Goal: Task Accomplishment & Management: Use online tool/utility

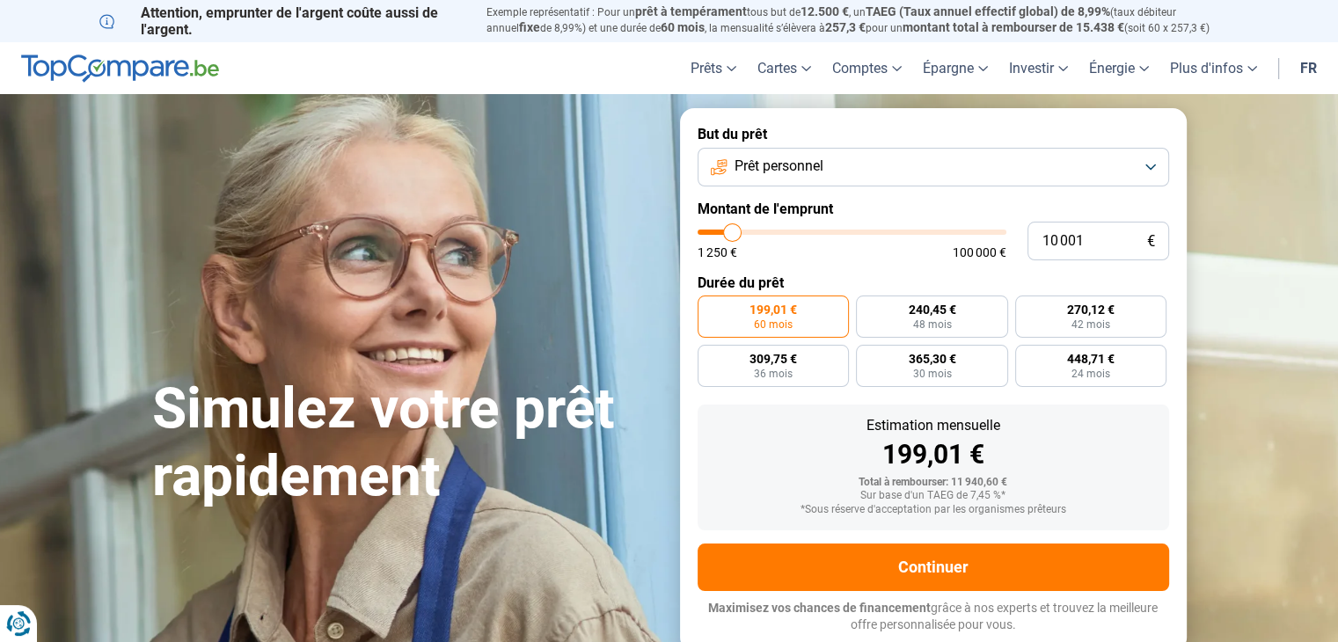
click at [1148, 169] on button "Prêt personnel" at bounding box center [934, 167] width 472 height 39
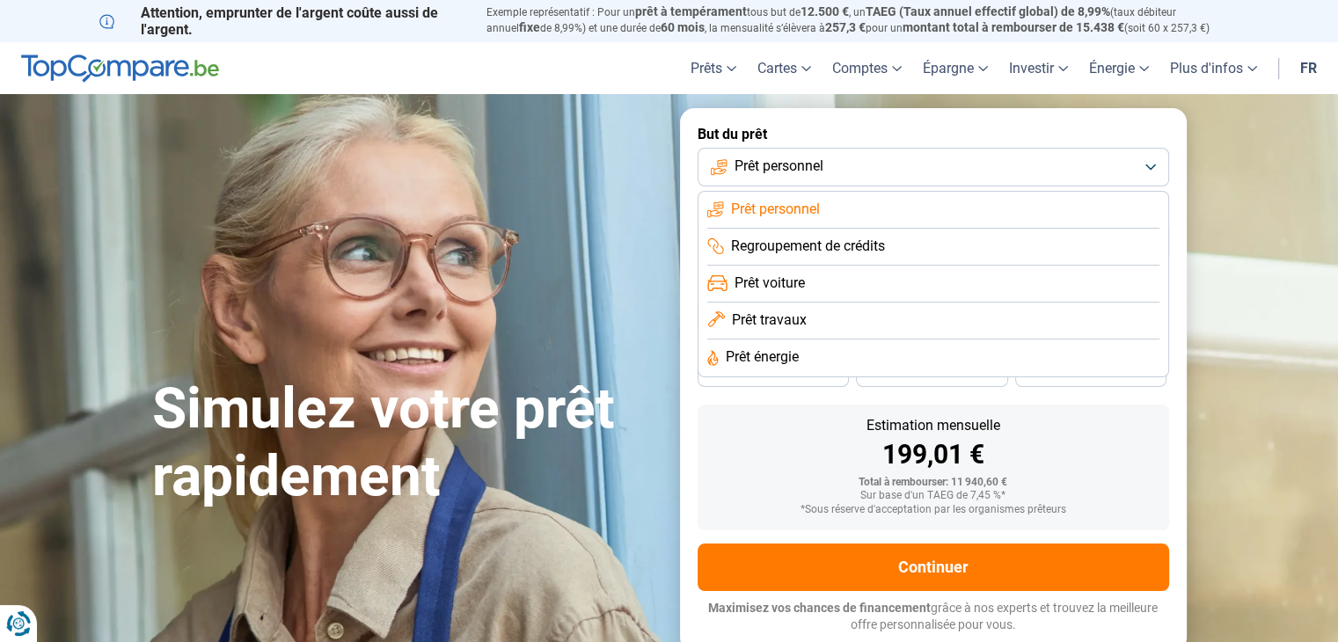
click at [773, 282] on span "Prêt voiture" at bounding box center [770, 283] width 70 height 19
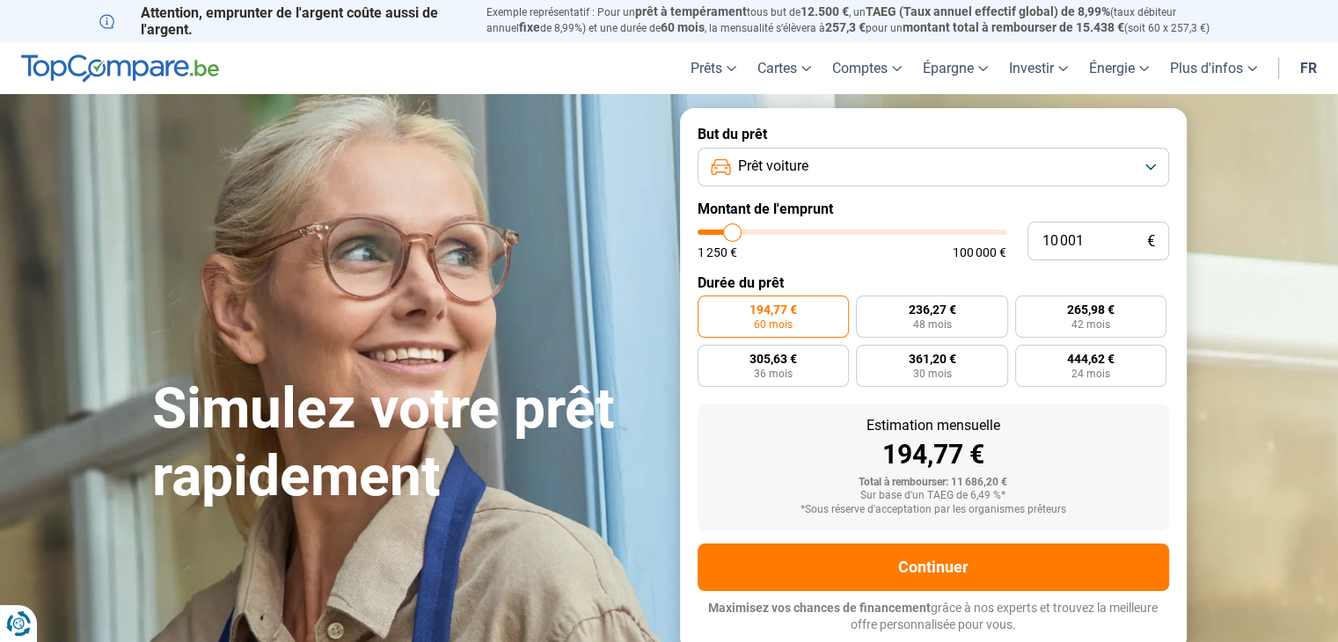
type input "12 500"
type input "12500"
type input "13 000"
type input "13000"
type input "13 250"
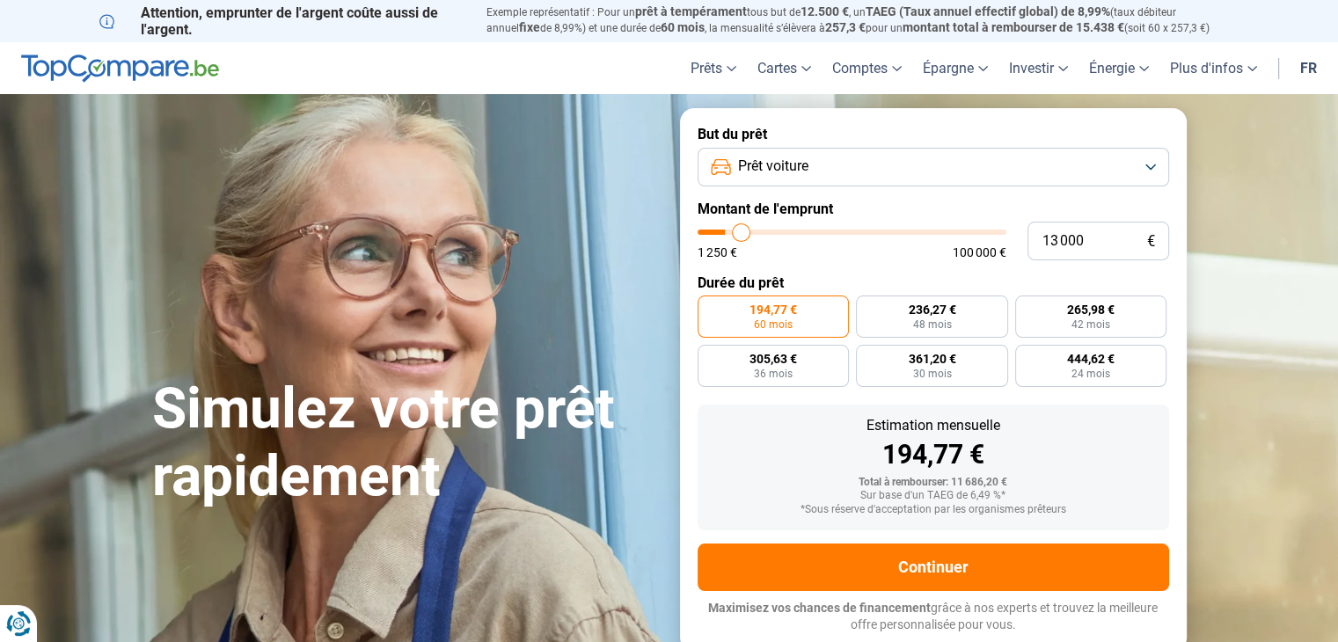
type input "13250"
type input "13 750"
type input "13750"
type input "14 000"
type input "14000"
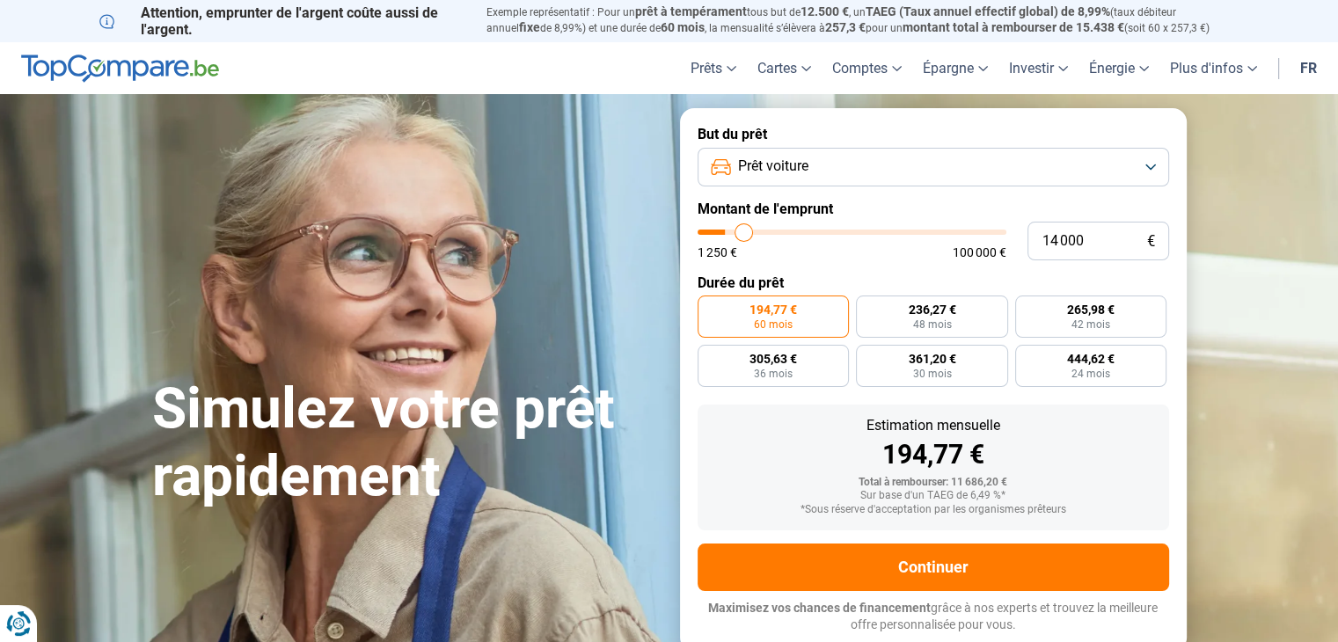
type input "14 250"
type input "14250"
type input "14 750"
type input "14750"
type input "15 250"
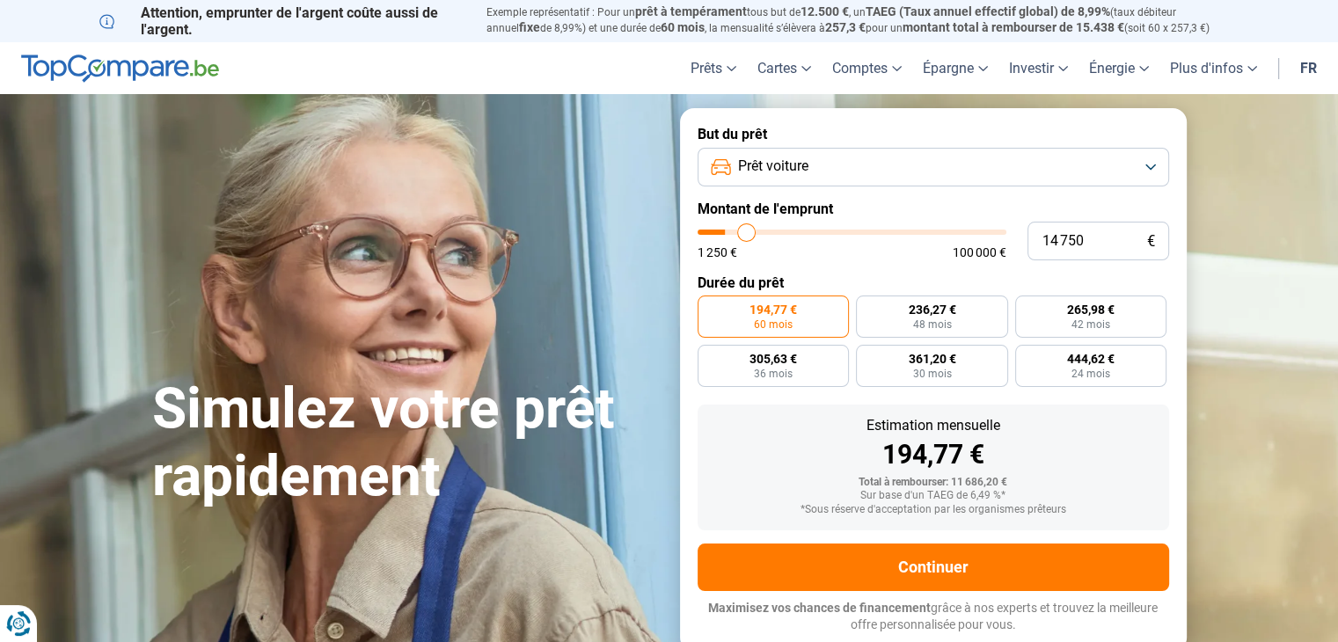
type input "15250"
type input "15 500"
type input "15500"
type input "15 750"
type input "15750"
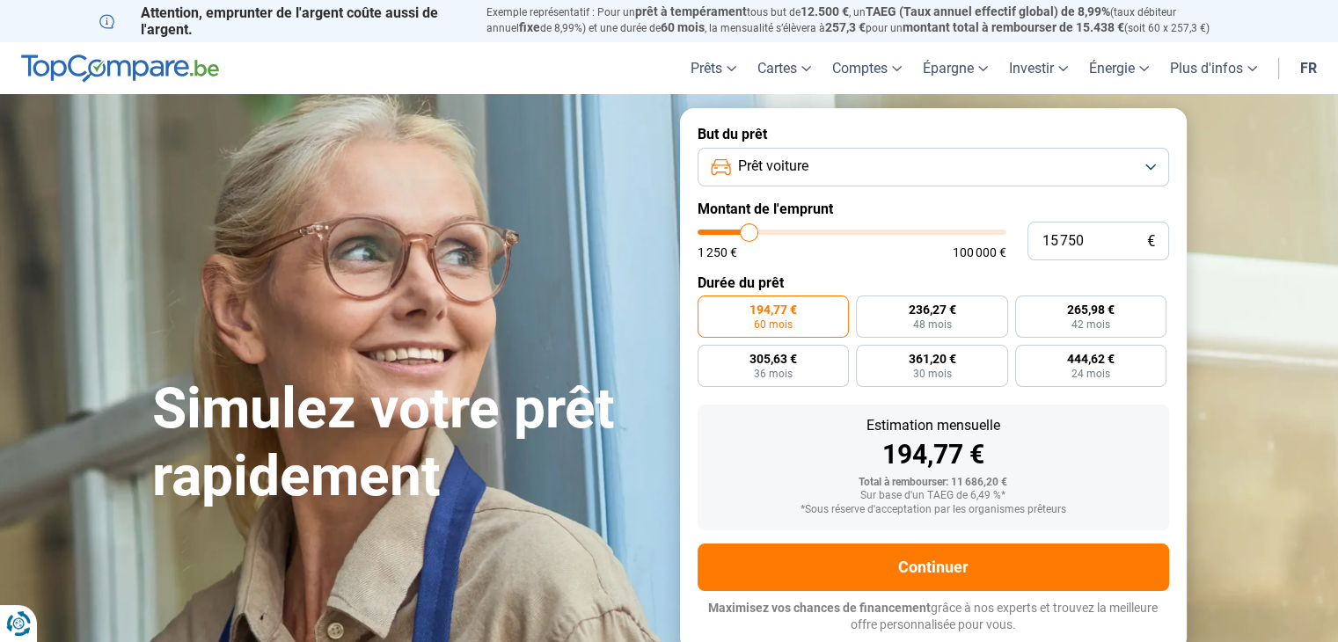
type input "16 250"
type input "16250"
type input "16 500"
type input "16500"
type input "17 000"
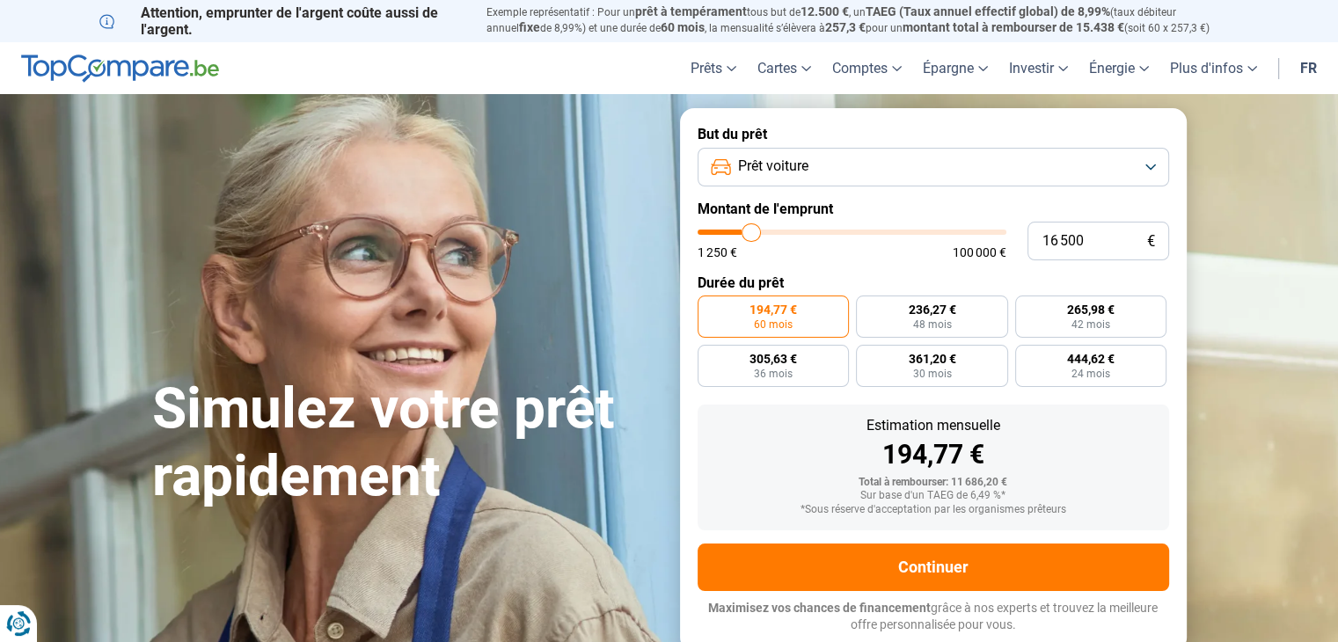
type input "17000"
type input "17 500"
type input "17500"
type input "18 000"
type input "18000"
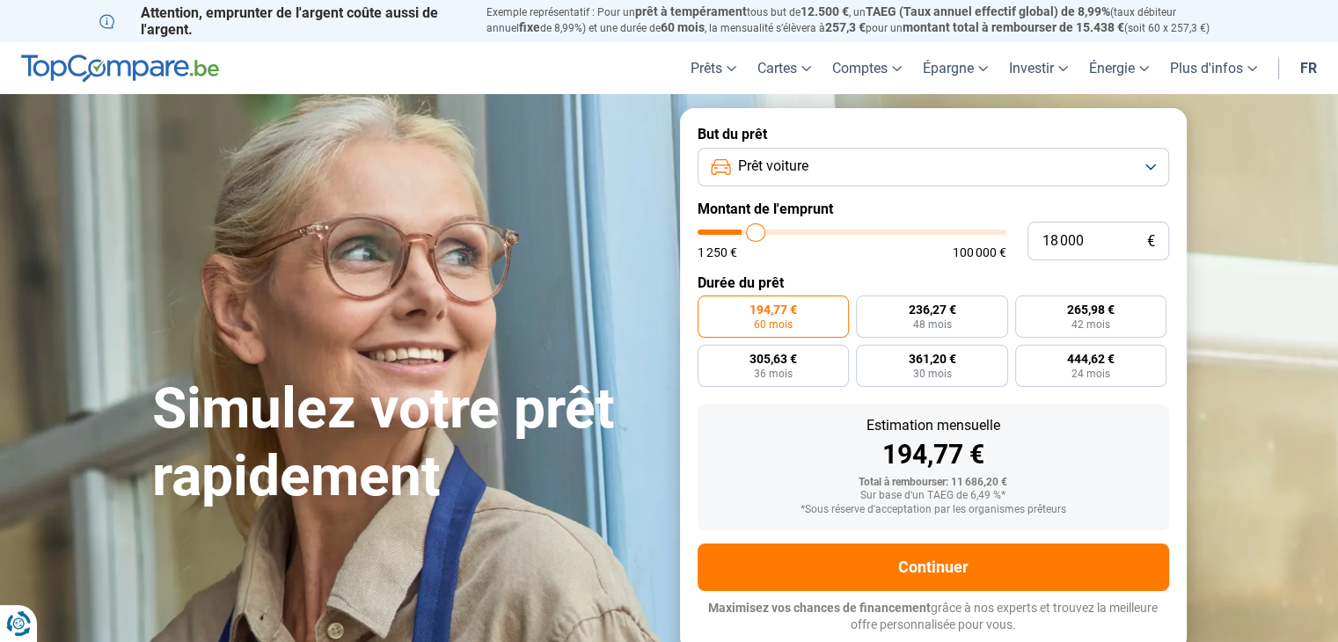
type input "18 250"
type input "18250"
type input "18 750"
type input "18750"
type input "19 000"
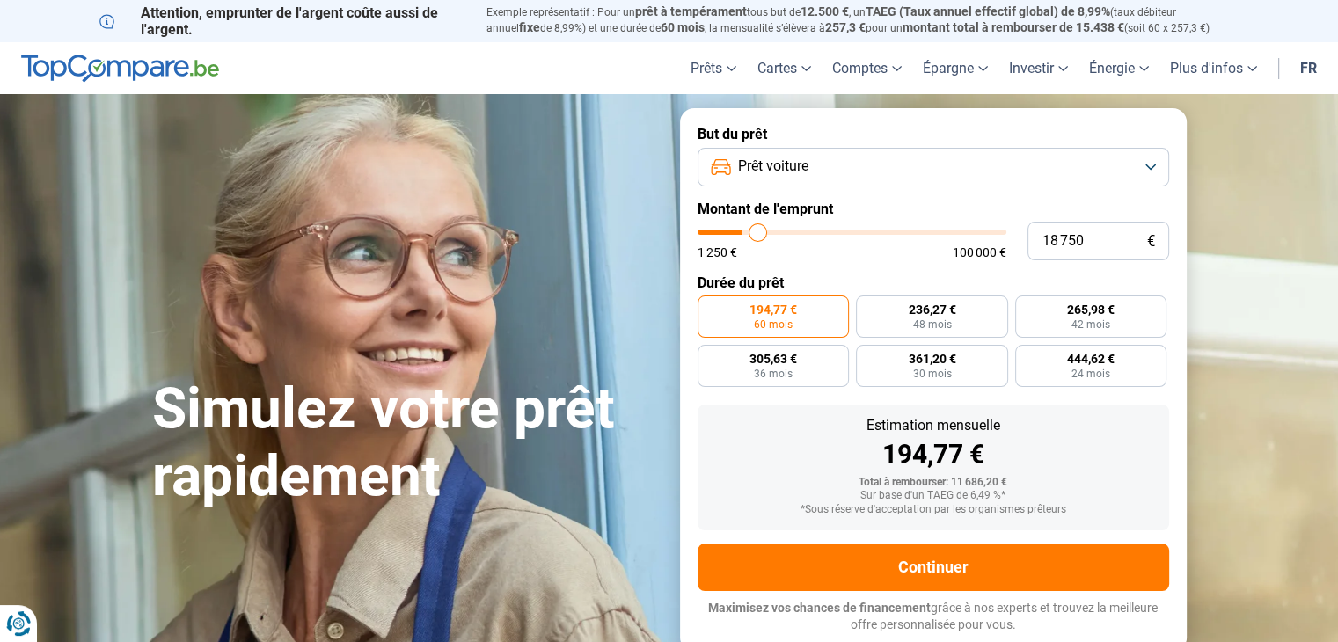
type input "19000"
type input "19 500"
type input "19500"
type input "20 000"
type input "20000"
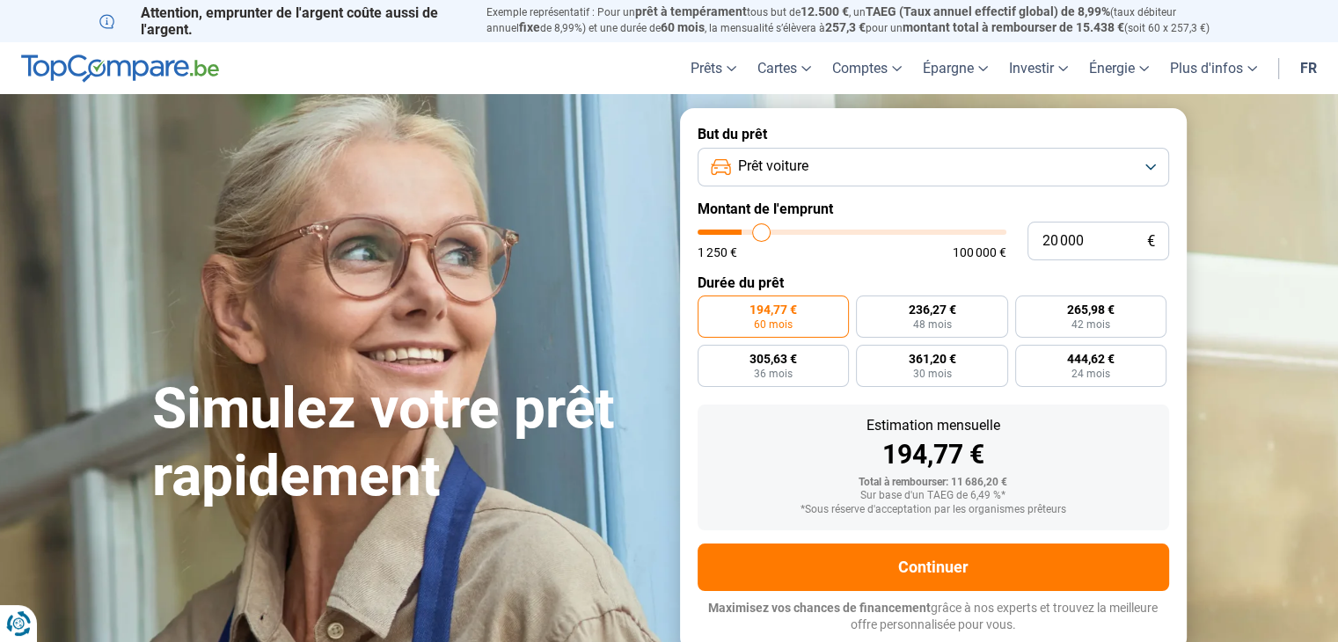
type input "20 500"
type input "20500"
type input "21 500"
type input "21500"
type input "22 000"
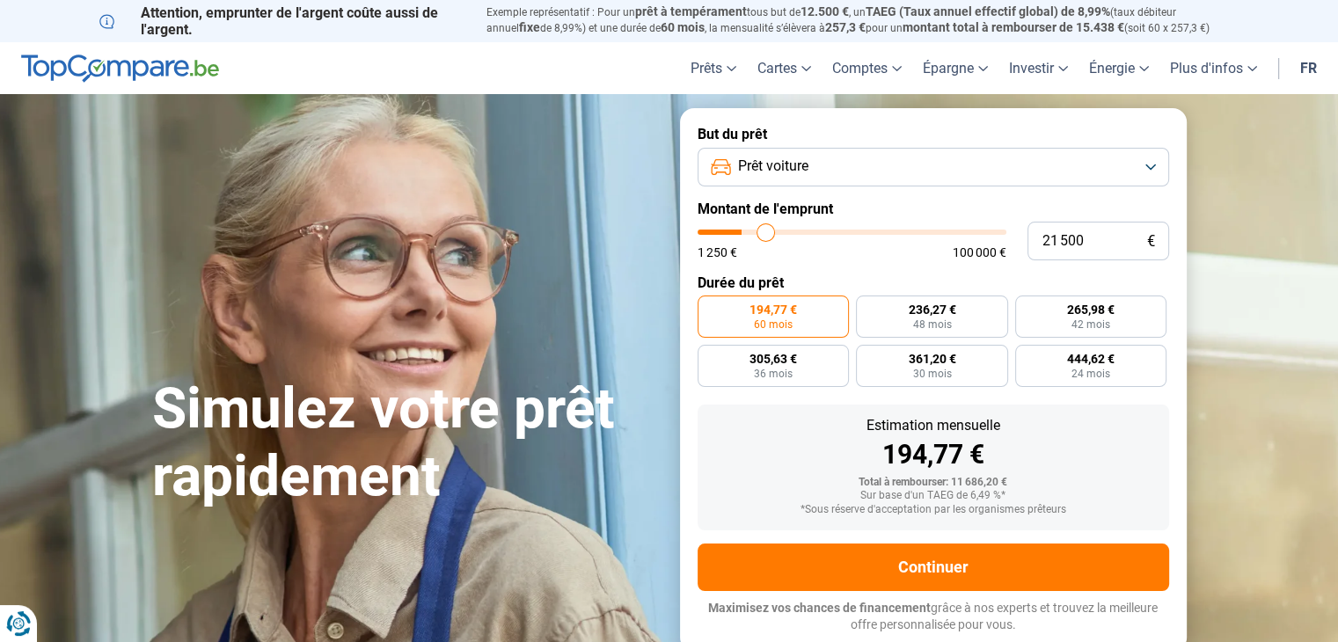
type input "22000"
type input "22 500"
type input "22500"
type input "22 750"
type input "22750"
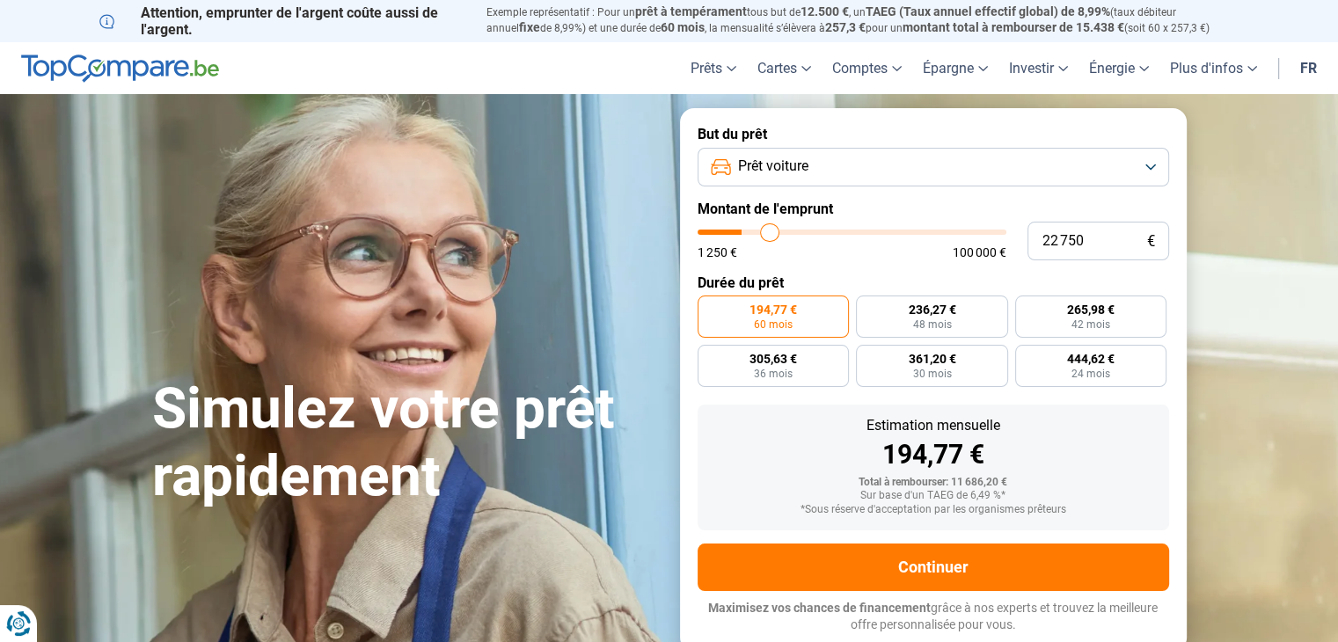
type input "23 000"
type input "23000"
type input "23 250"
type input "23250"
type input "23 500"
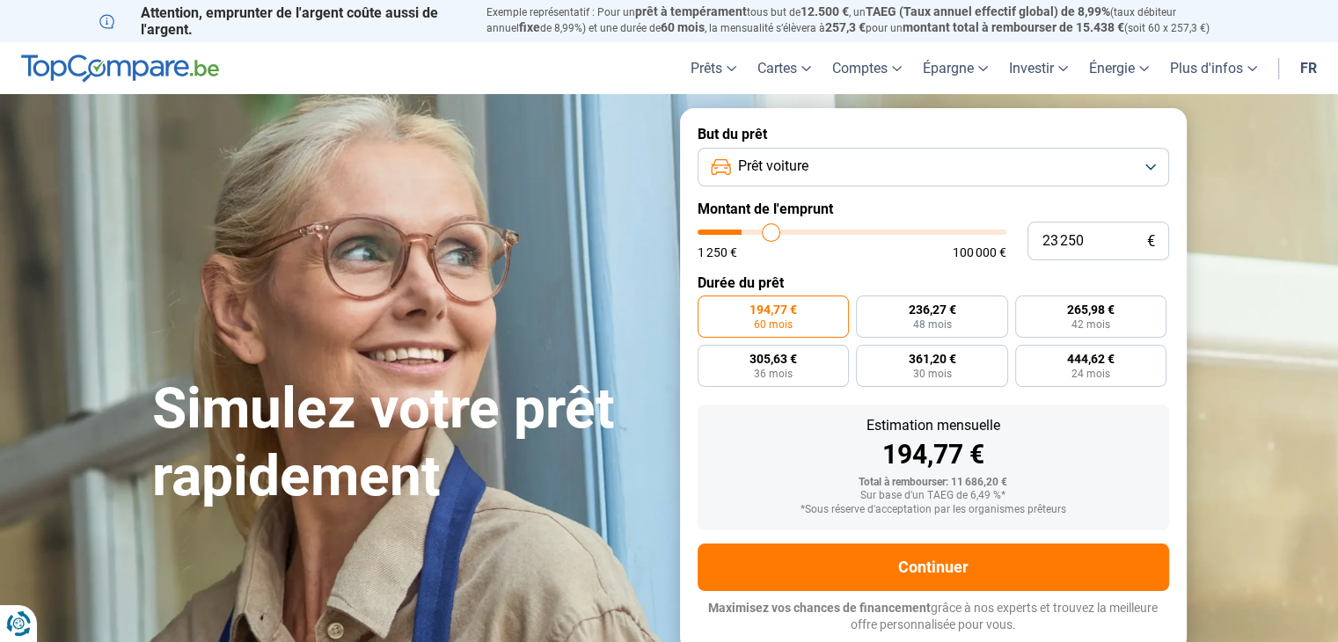
type input "23500"
type input "24 250"
type input "24250"
type input "24 500"
type input "24500"
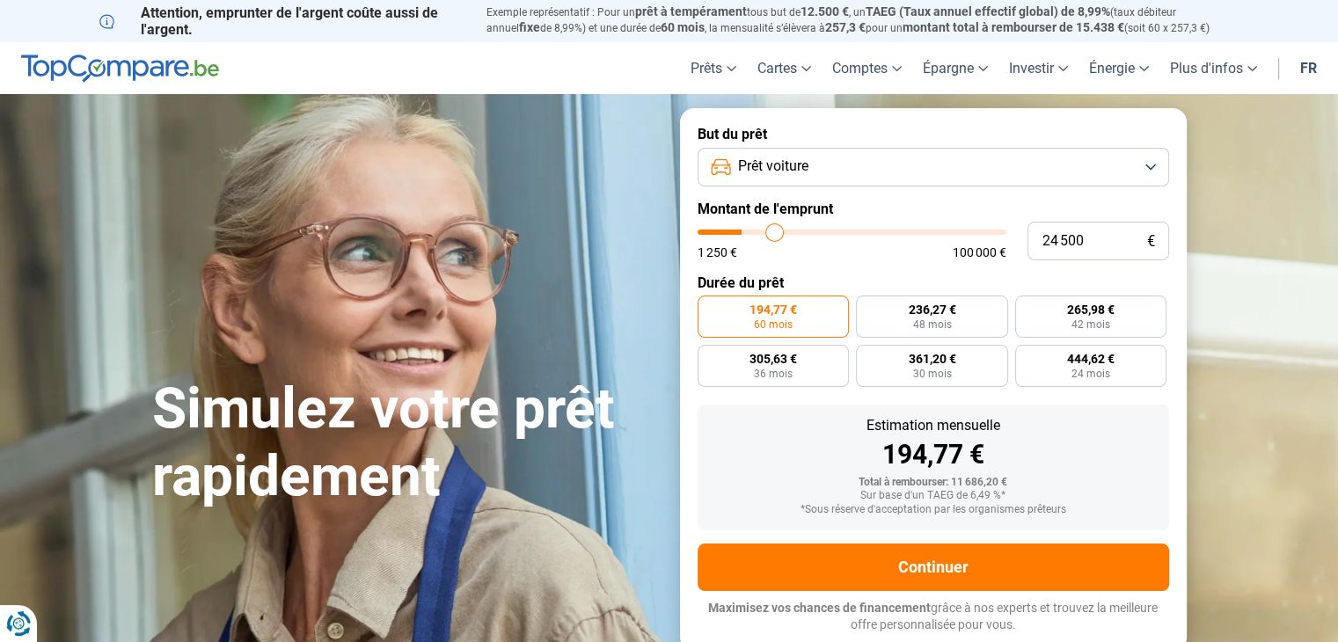
type input "24 750"
type input "24750"
type input "25 000"
type input "25000"
type input "25 250"
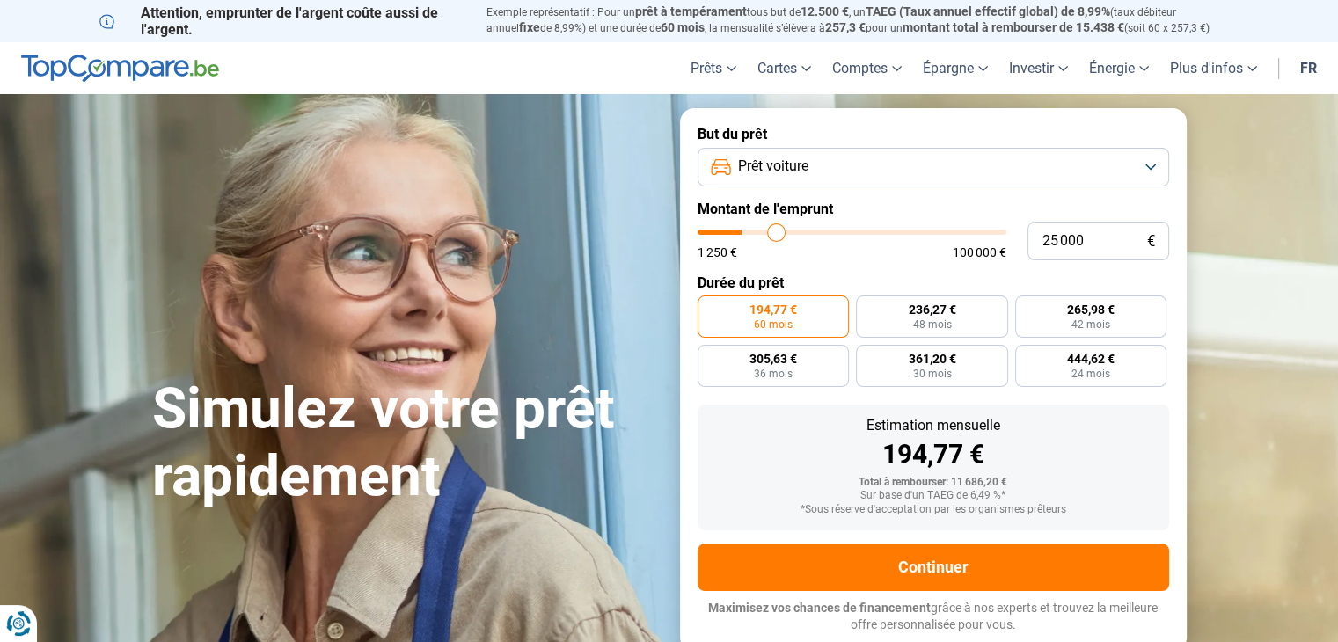
type input "25250"
type input "25 500"
type input "25500"
type input "26 000"
type input "26000"
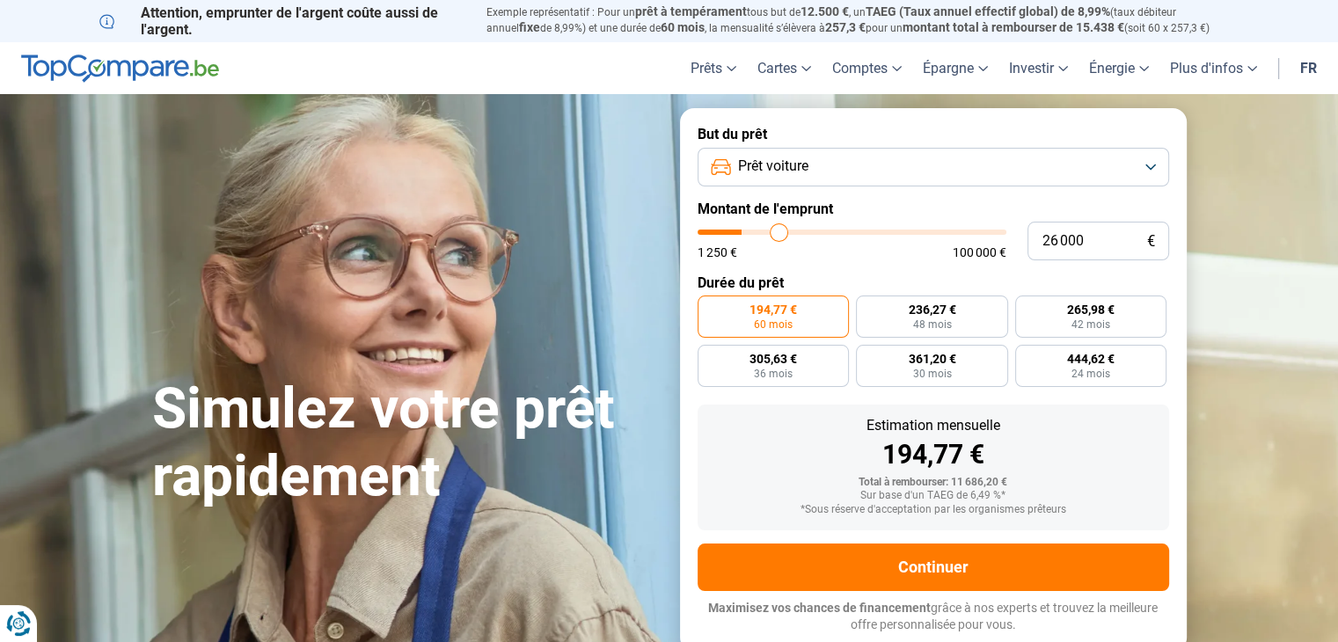
type input "26 250"
type input "26250"
type input "26 500"
type input "26500"
type input "26 750"
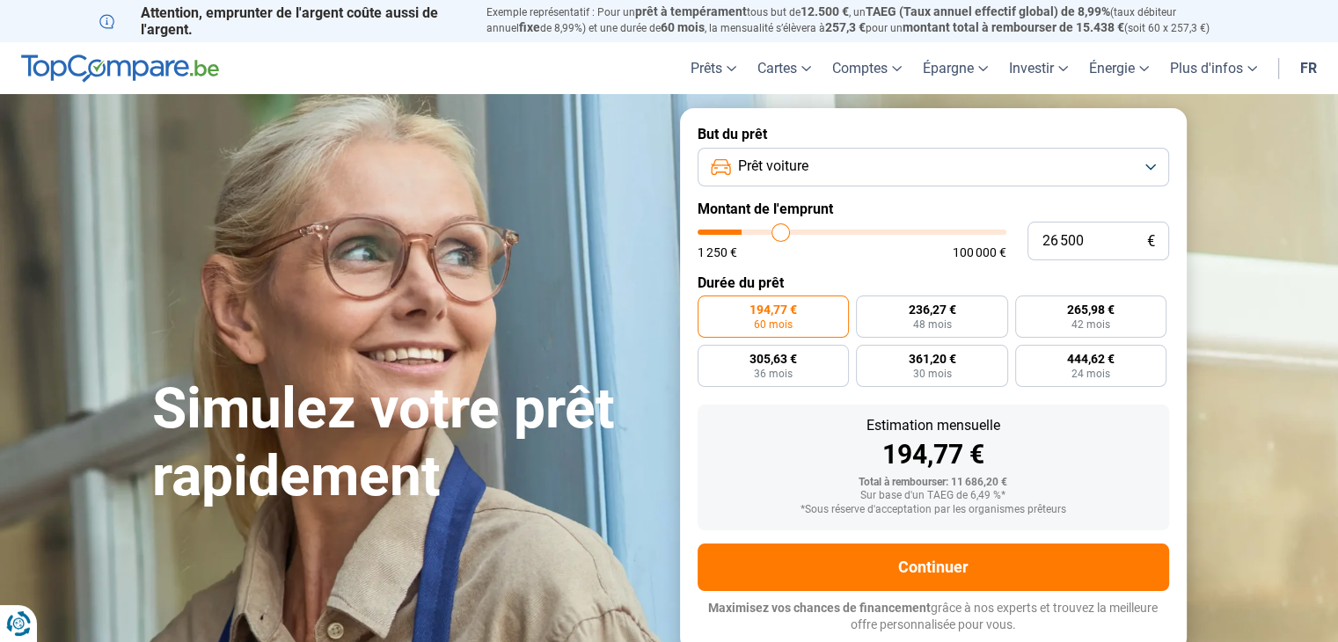
type input "26750"
type input "27 000"
type input "27000"
type input "27 250"
type input "27250"
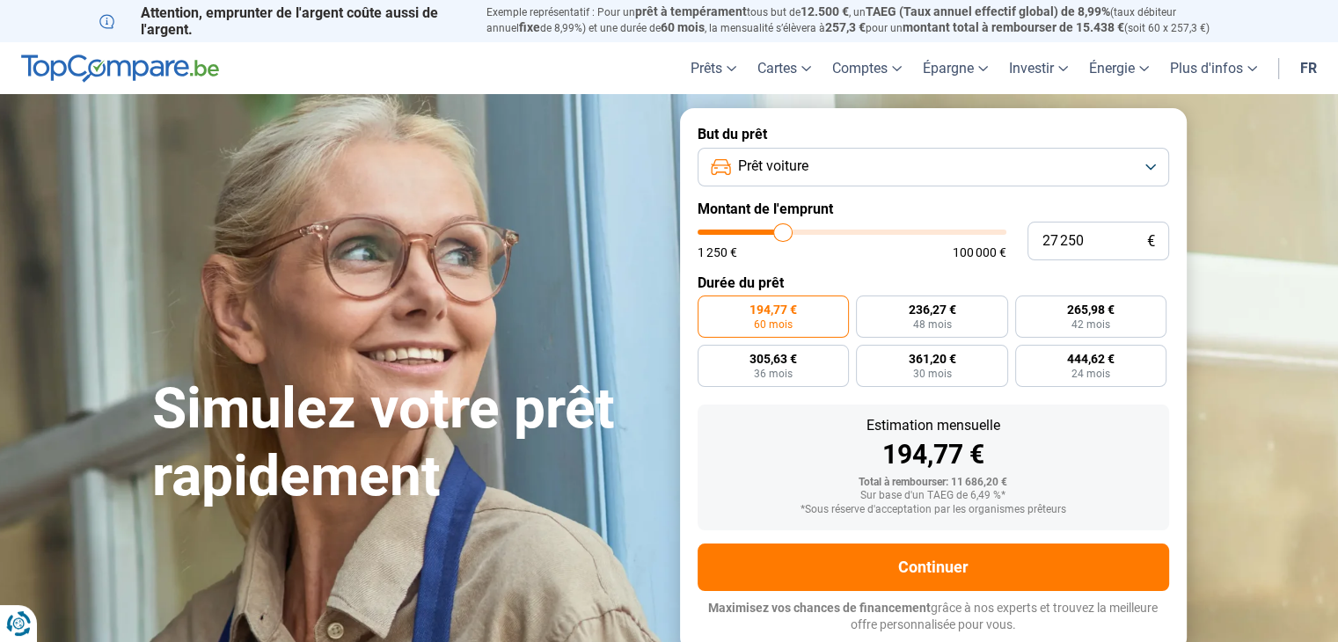
type input "27 750"
type input "27750"
type input "28 000"
type input "28000"
type input "28 500"
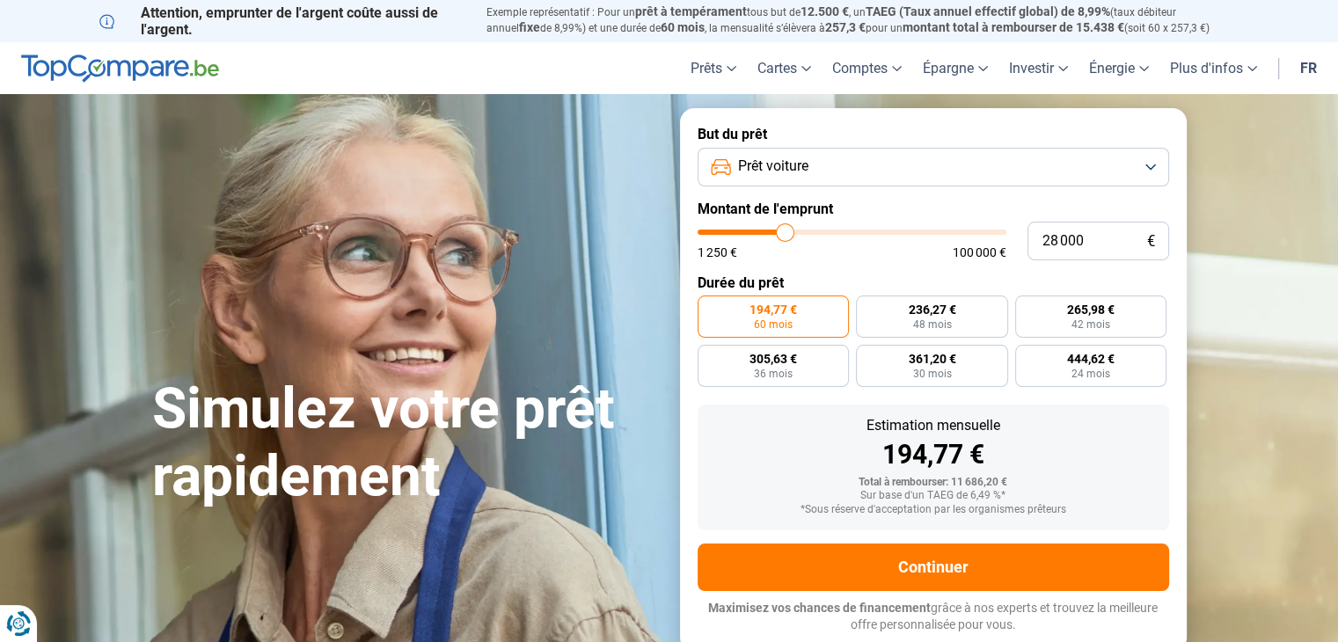
type input "28500"
type input "29 000"
type input "29000"
type input "29 500"
type input "29500"
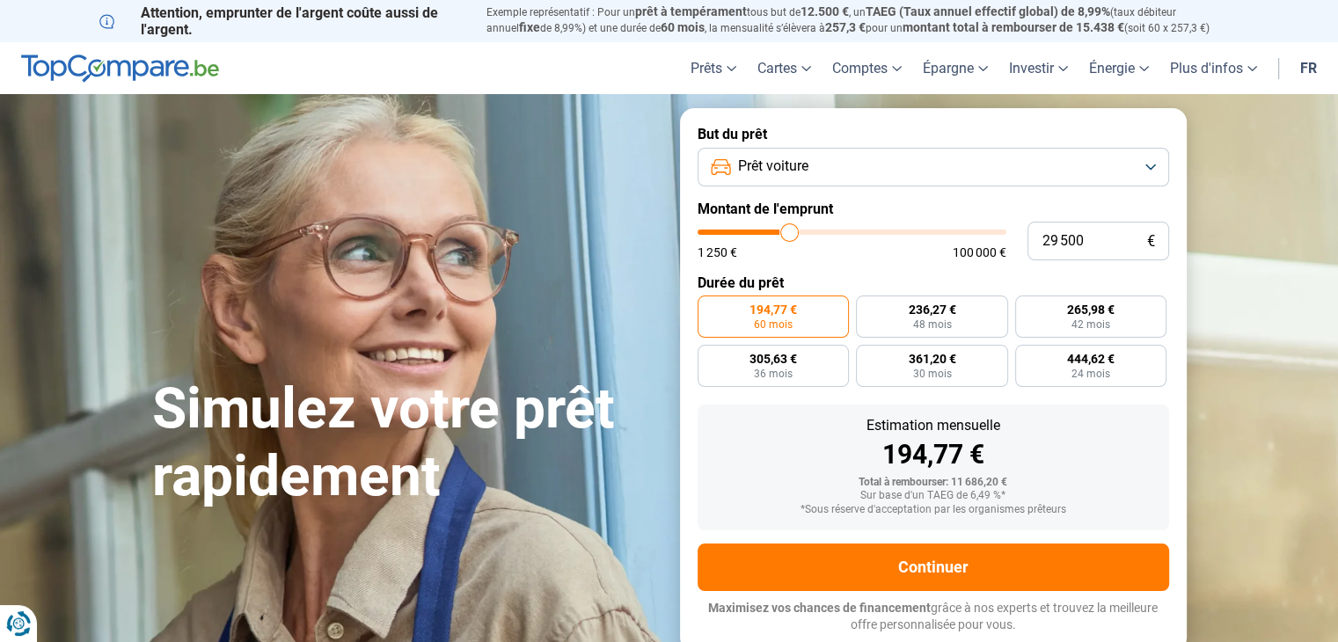
type input "29 750"
type input "29750"
type input "30 000"
type input "30000"
type input "30 500"
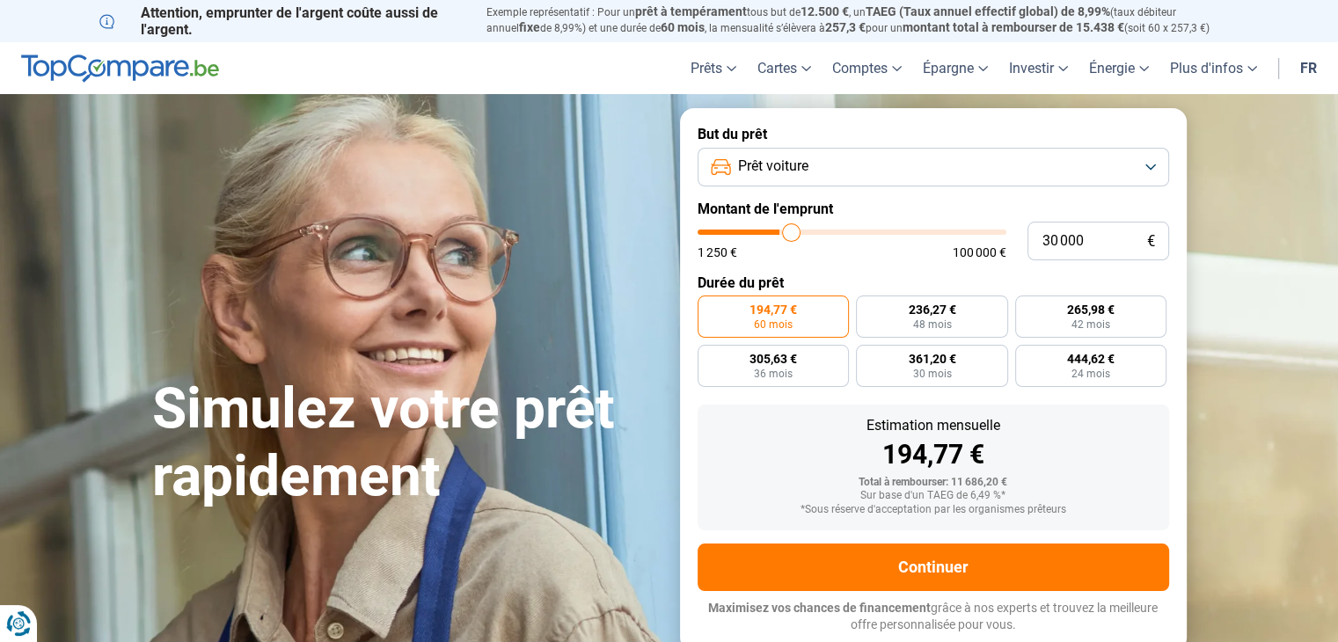
type input "30500"
type input "30 750"
type input "30750"
type input "31 000"
type input "31000"
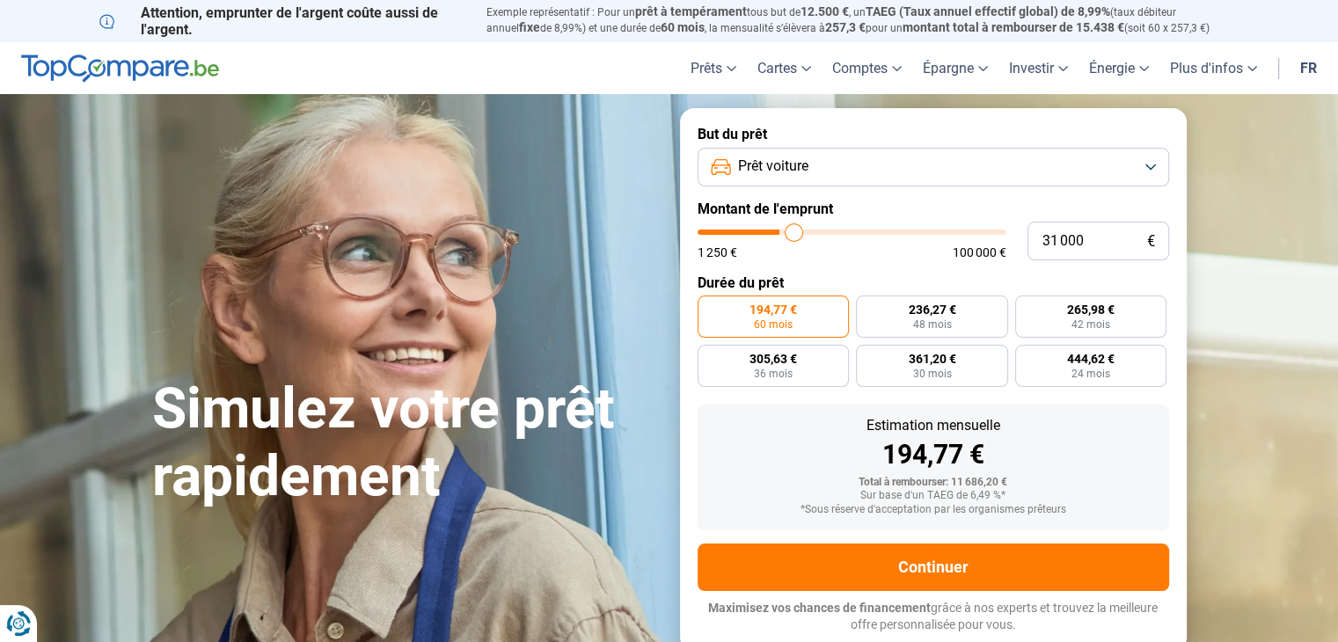
type input "31 250"
type input "31250"
type input "31 500"
type input "31500"
type input "31 750"
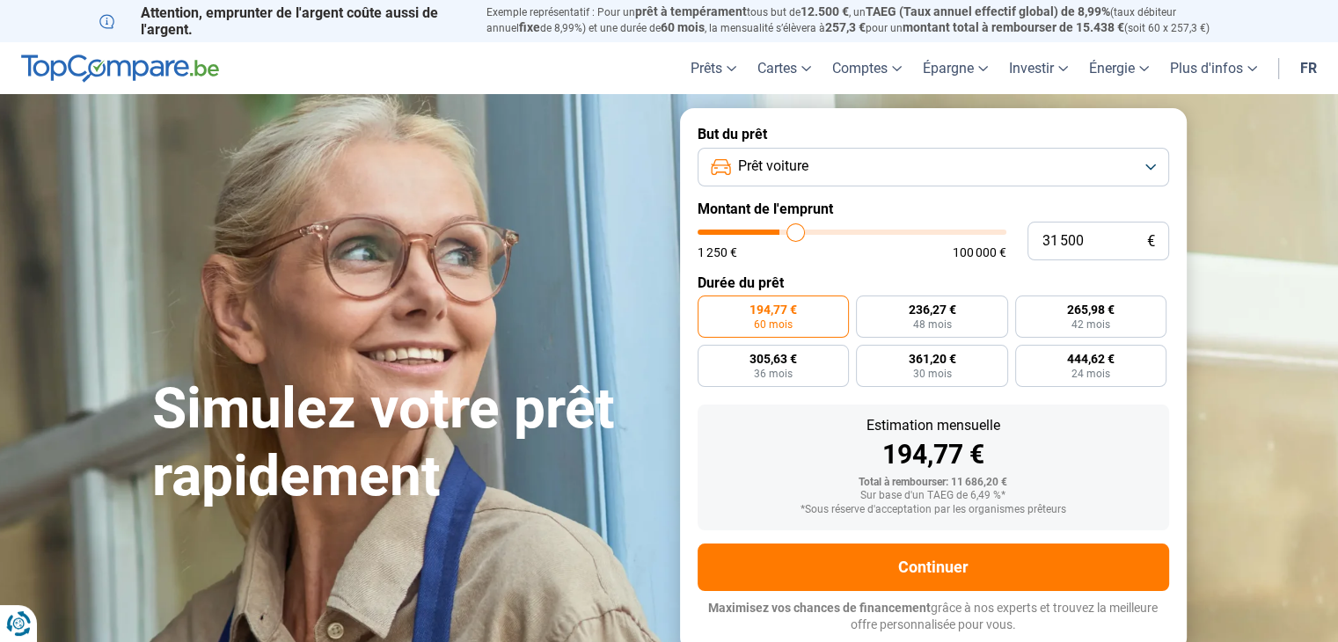
type input "31750"
type input "32 000"
type input "32000"
type input "32 250"
type input "32250"
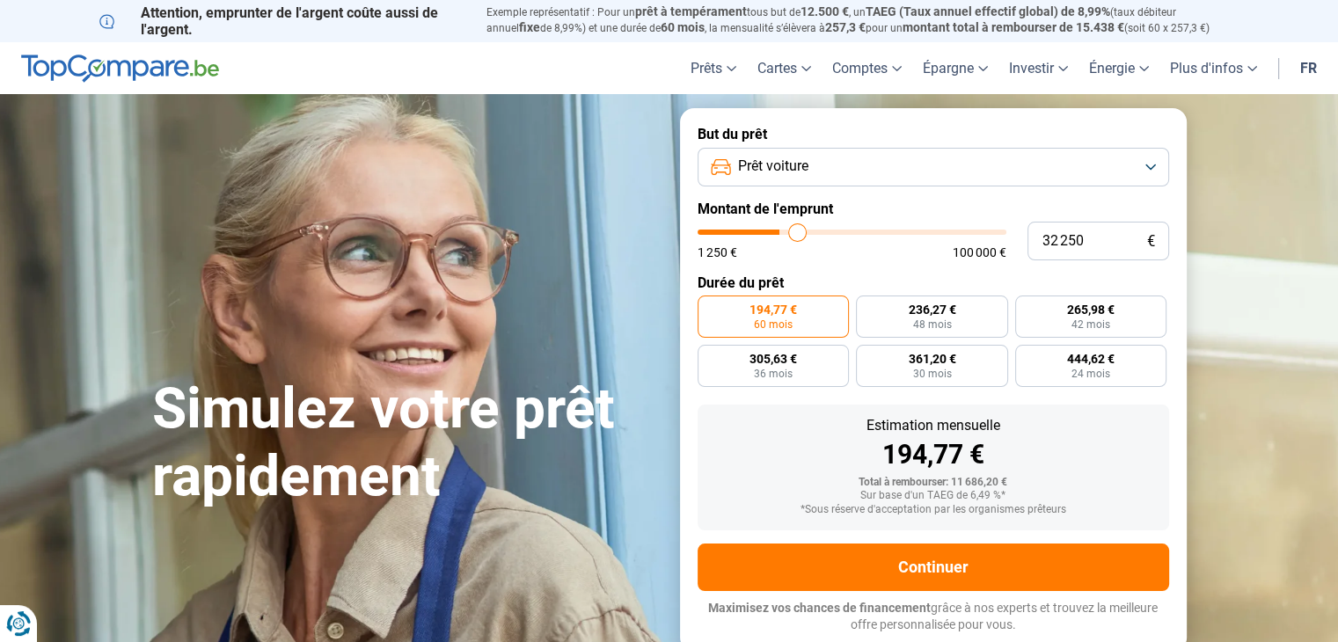
type input "32 500"
type input "32500"
type input "32 750"
type input "32750"
type input "33 000"
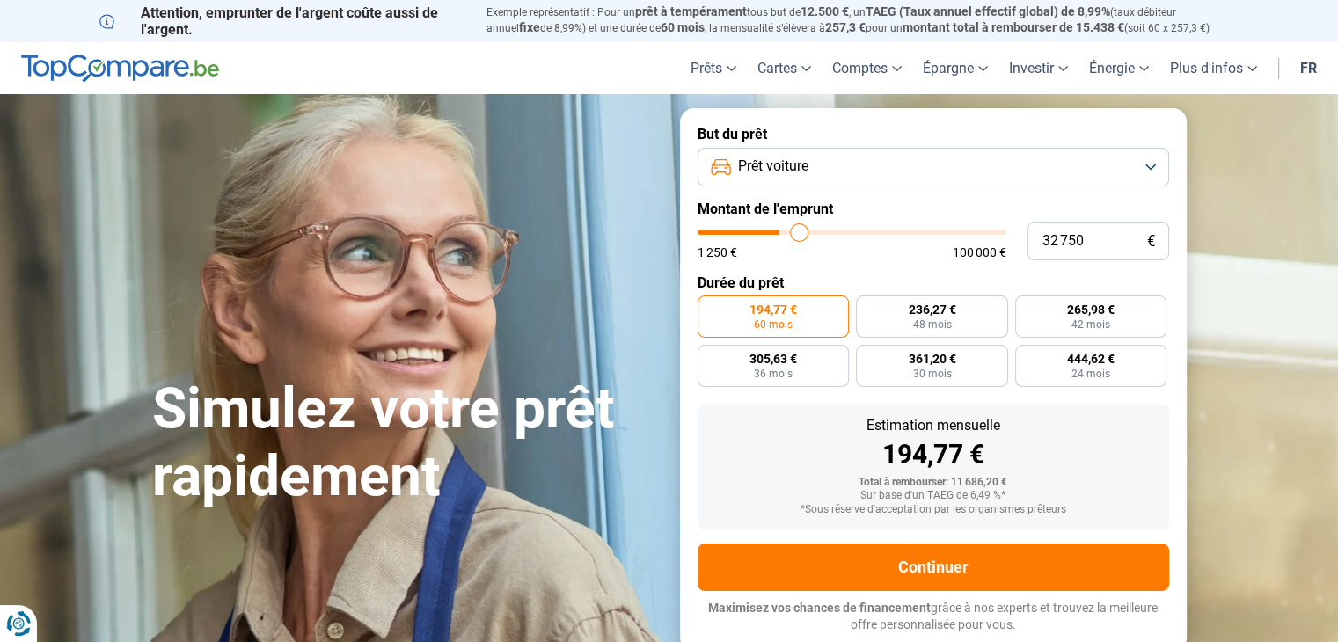
type input "33000"
type input "33 500"
type input "33500"
type input "33 750"
type input "33750"
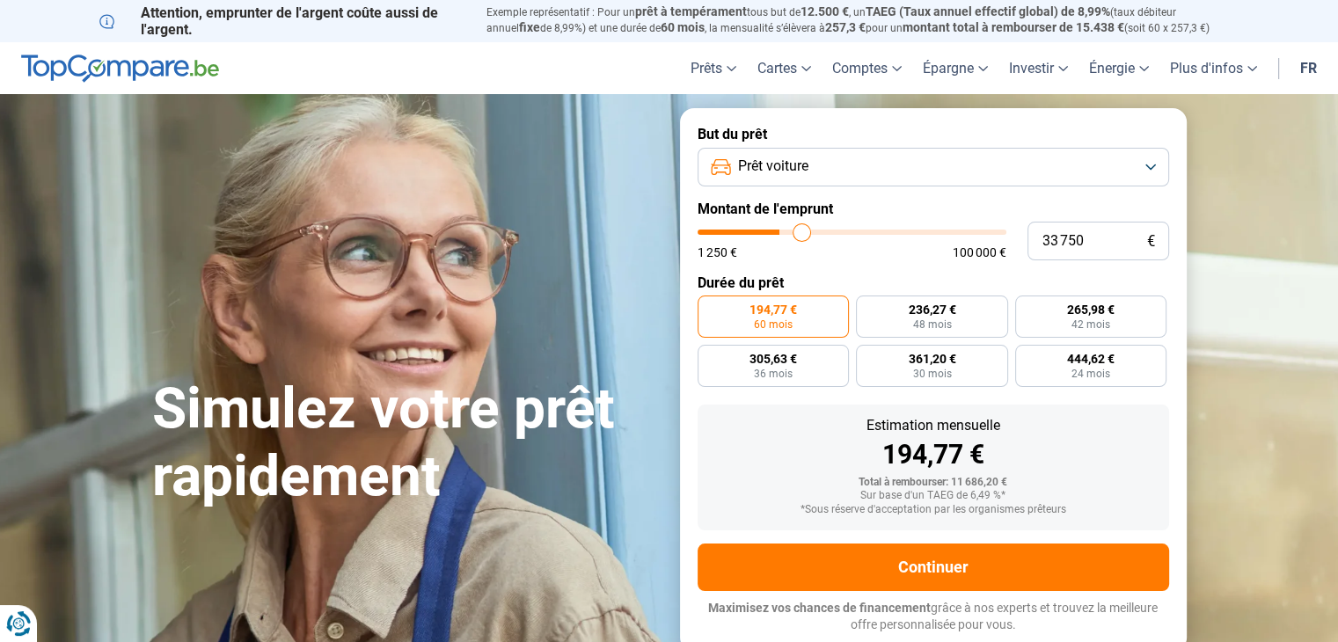
type input "34 000"
type input "34000"
type input "34 250"
type input "34250"
type input "34 500"
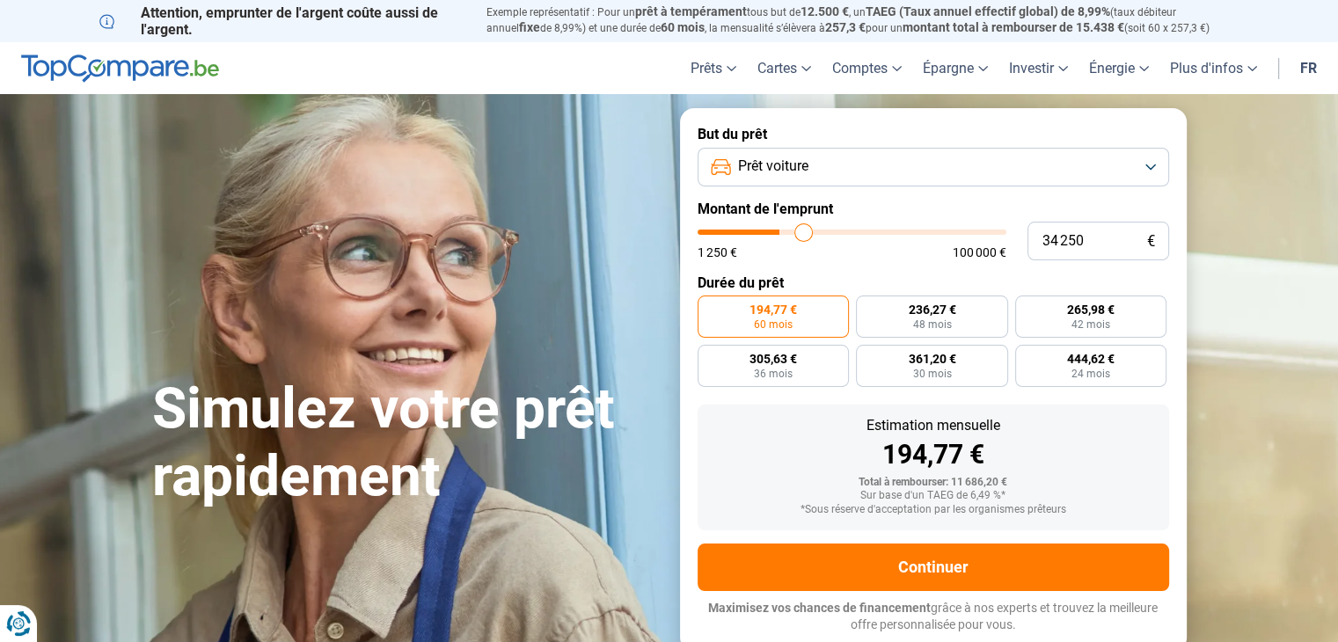
type input "34500"
type input "34 750"
type input "34750"
type input "35 000"
drag, startPoint x: 739, startPoint y: 230, endPoint x: 806, endPoint y: 253, distance: 71.0
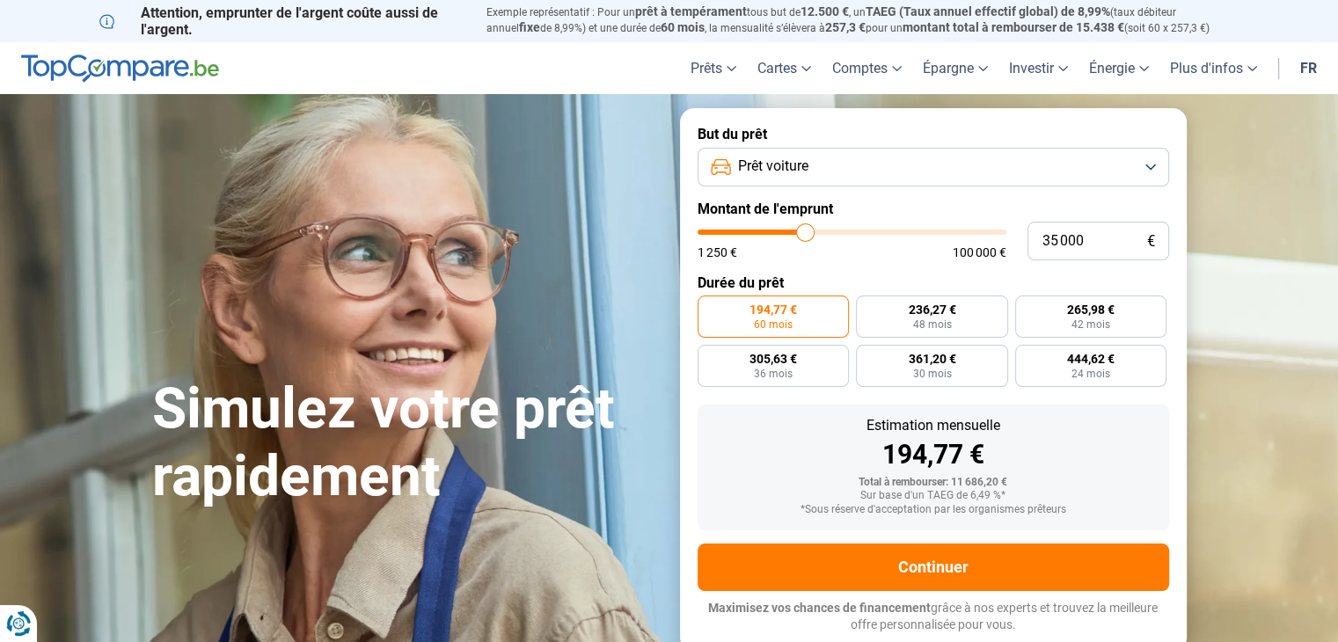
type input "35000"
click at [806, 235] on input "range" at bounding box center [852, 232] width 309 height 5
radio input "false"
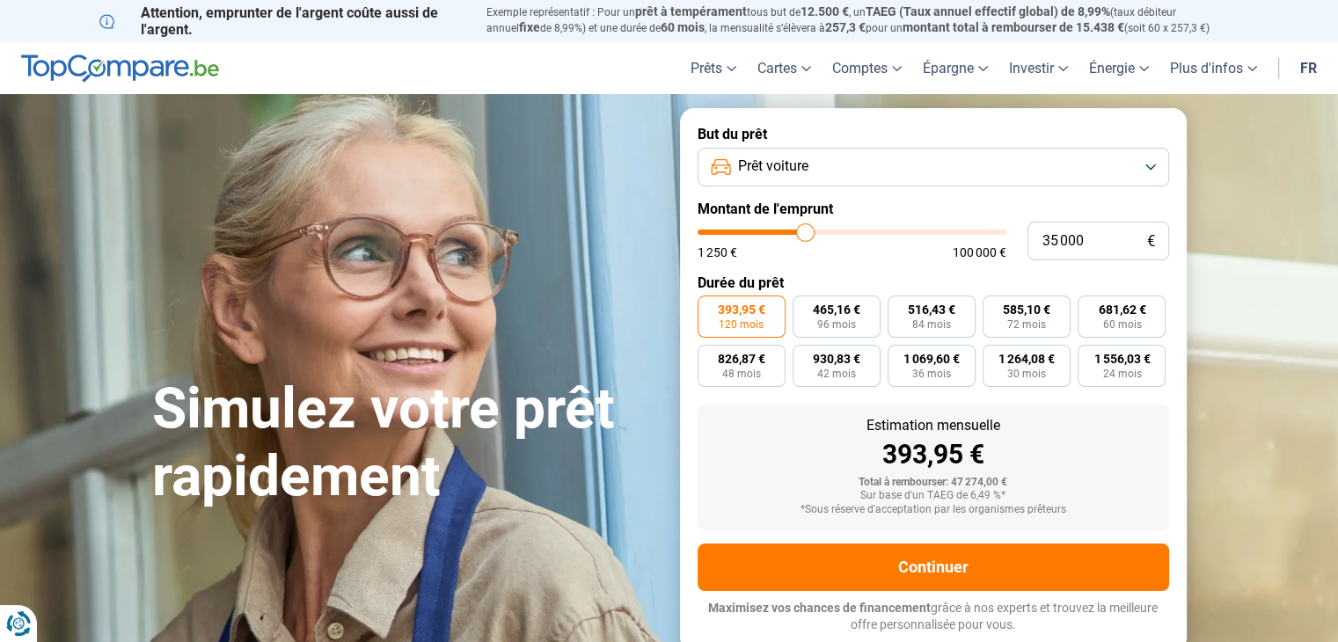
click at [806, 253] on div "1 250 € 100 000 €" at bounding box center [852, 252] width 309 height 12
click at [929, 319] on span "84 mois" at bounding box center [932, 324] width 39 height 11
click at [899, 307] on input "516,43 € 84 mois" at bounding box center [893, 301] width 11 height 11
radio input "true"
click at [1141, 318] on label "681,62 € 60 mois" at bounding box center [1122, 317] width 88 height 42
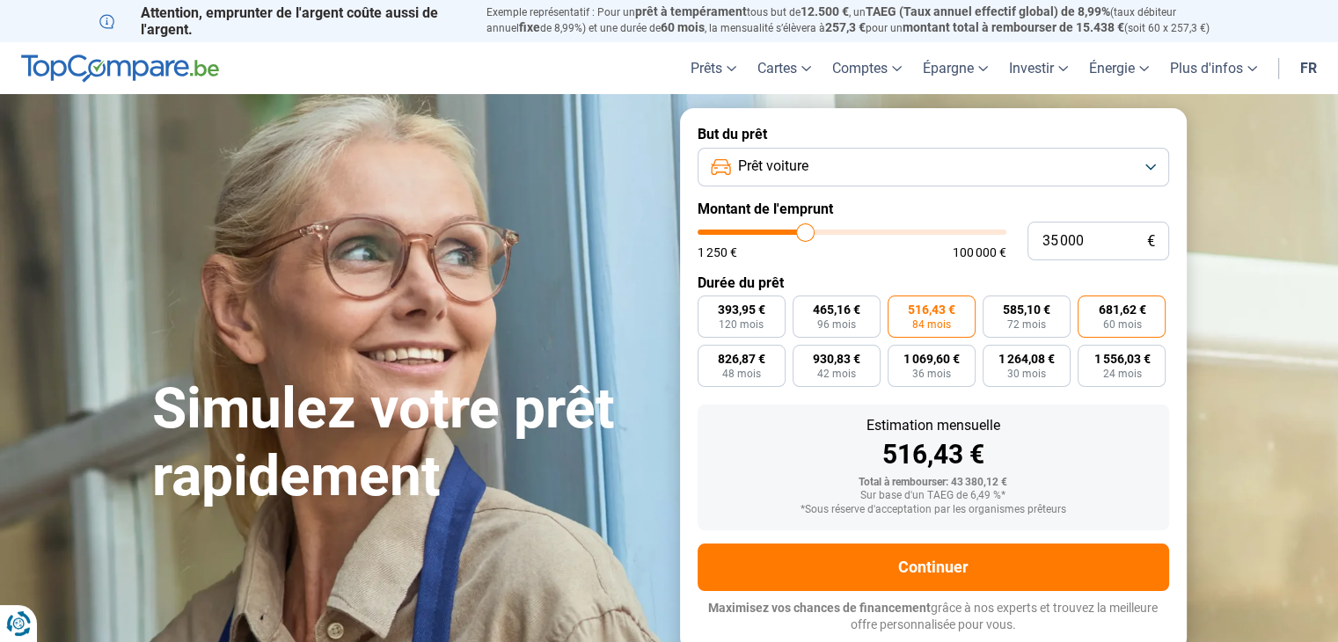
click at [1089, 307] on input "681,62 € 60 mois" at bounding box center [1083, 301] width 11 height 11
radio input "true"
click at [1086, 241] on input "35 000" at bounding box center [1099, 241] width 142 height 39
type input "3 500"
type input "3500"
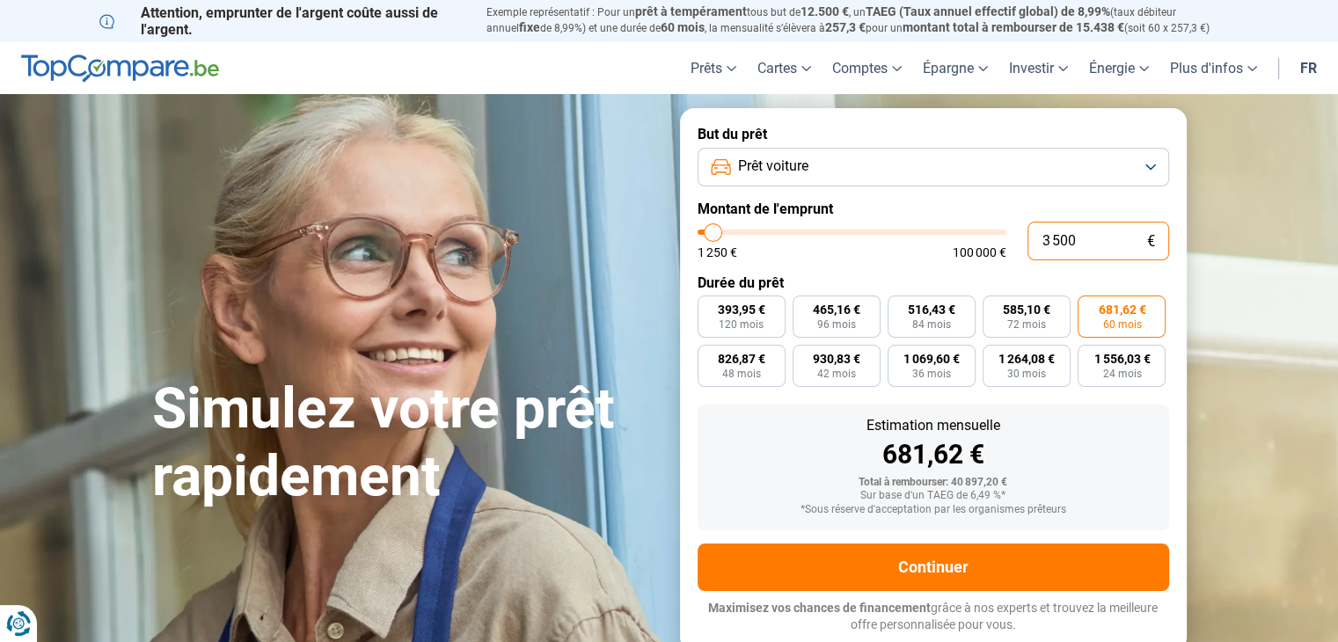
type input "350"
type input "1250"
type input "35"
type input "1250"
type input "3"
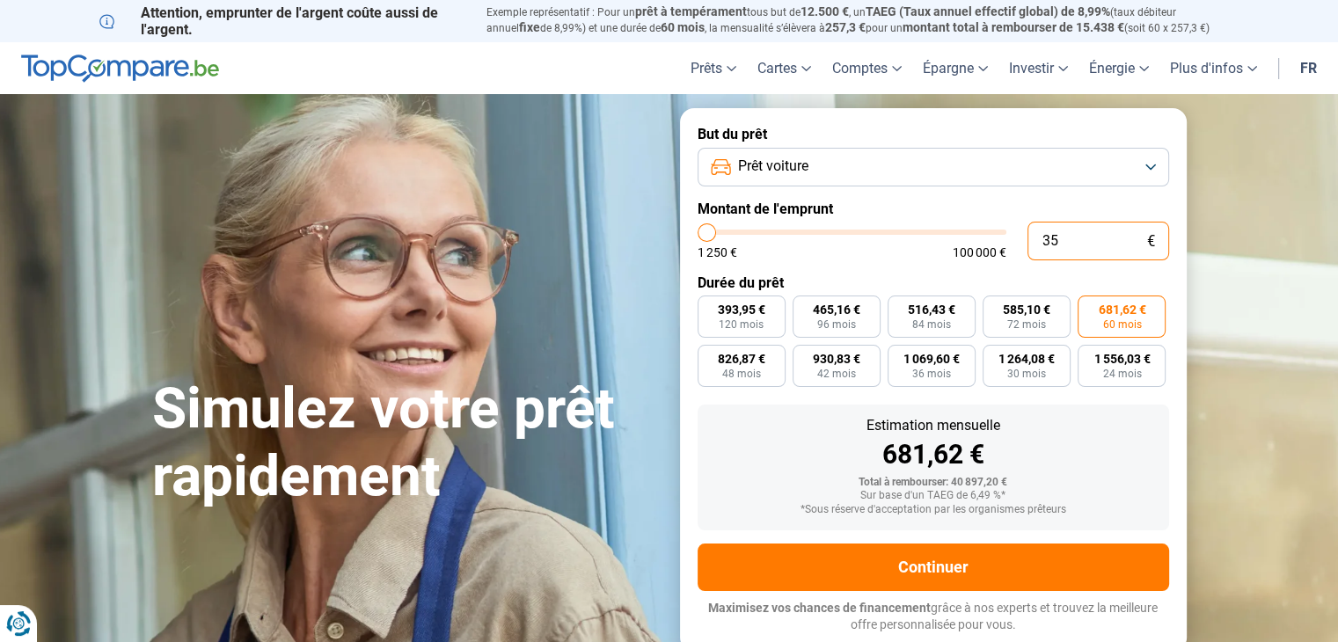
type input "1250"
type input "0"
type input "1250"
type input "2"
type input "1250"
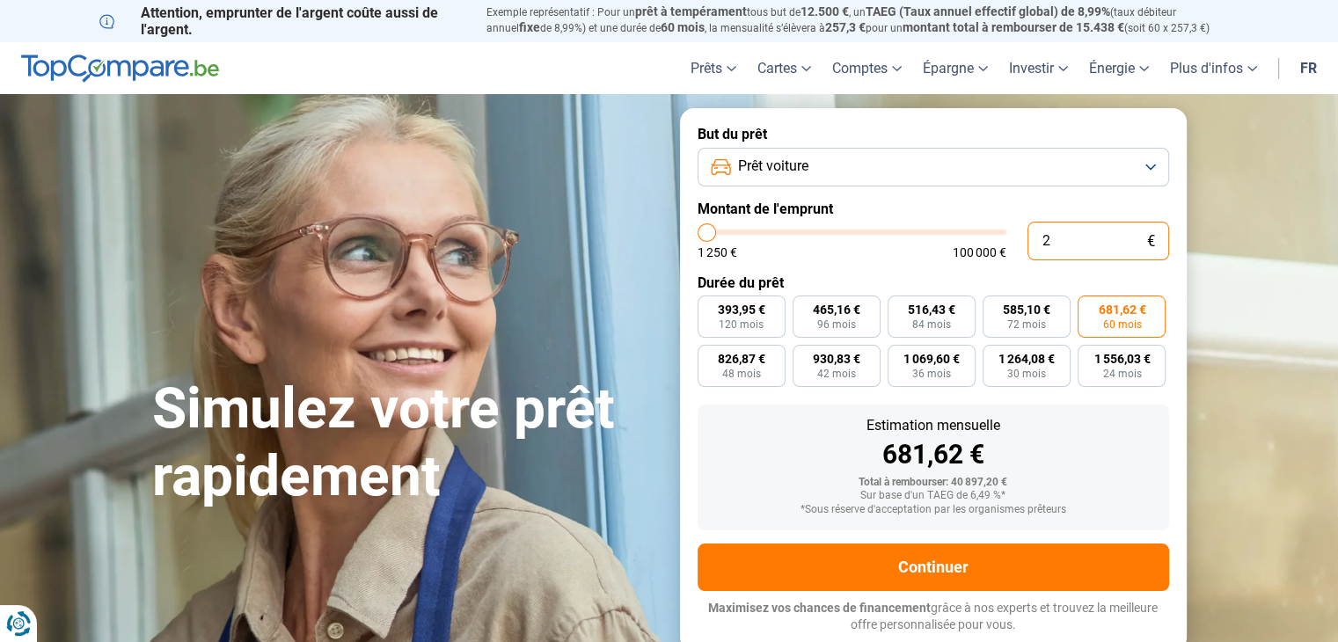
type input "22"
type input "1250"
type input "220"
type input "1250"
type input "2 200"
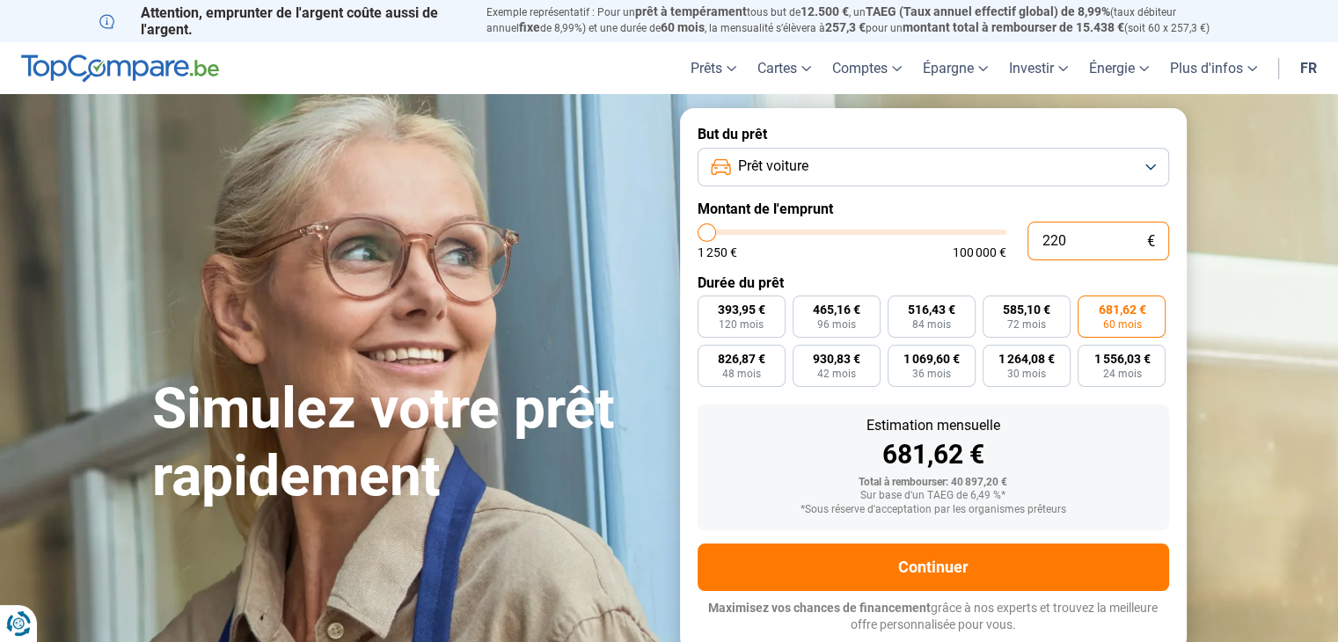
type input "2250"
type input "22 000"
type input "22000"
radio input "false"
radio input "true"
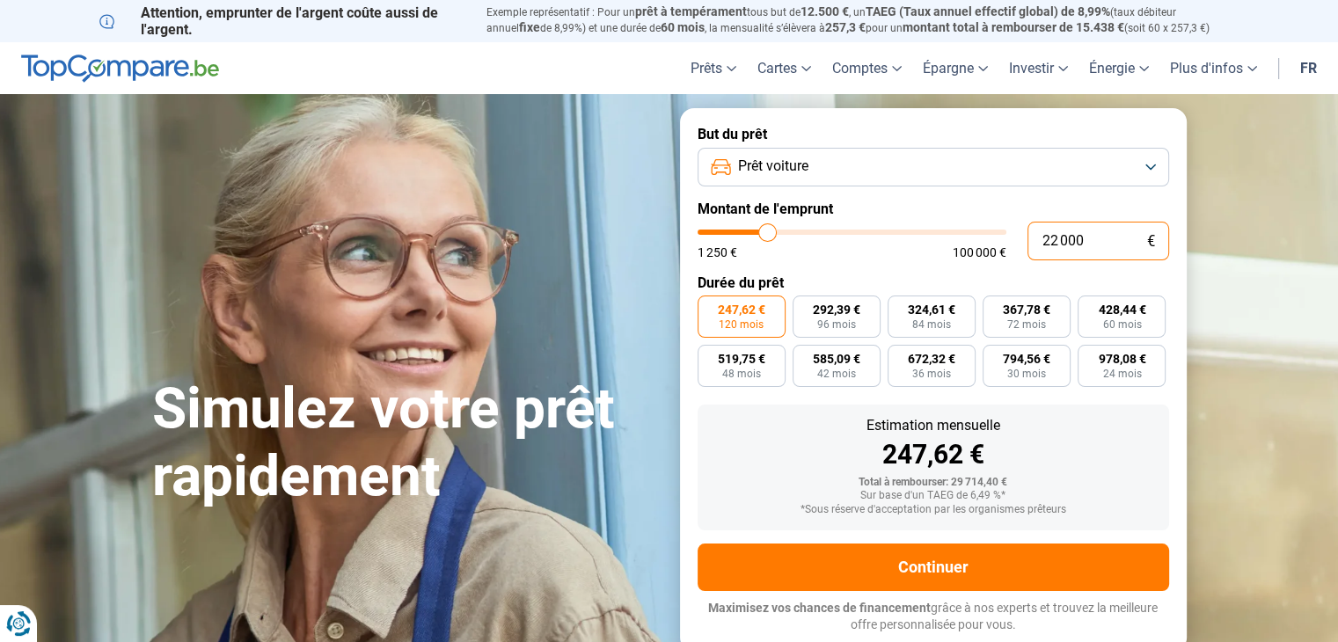
type input "22 000"
click at [1107, 163] on button "Prêt voiture" at bounding box center [934, 167] width 472 height 39
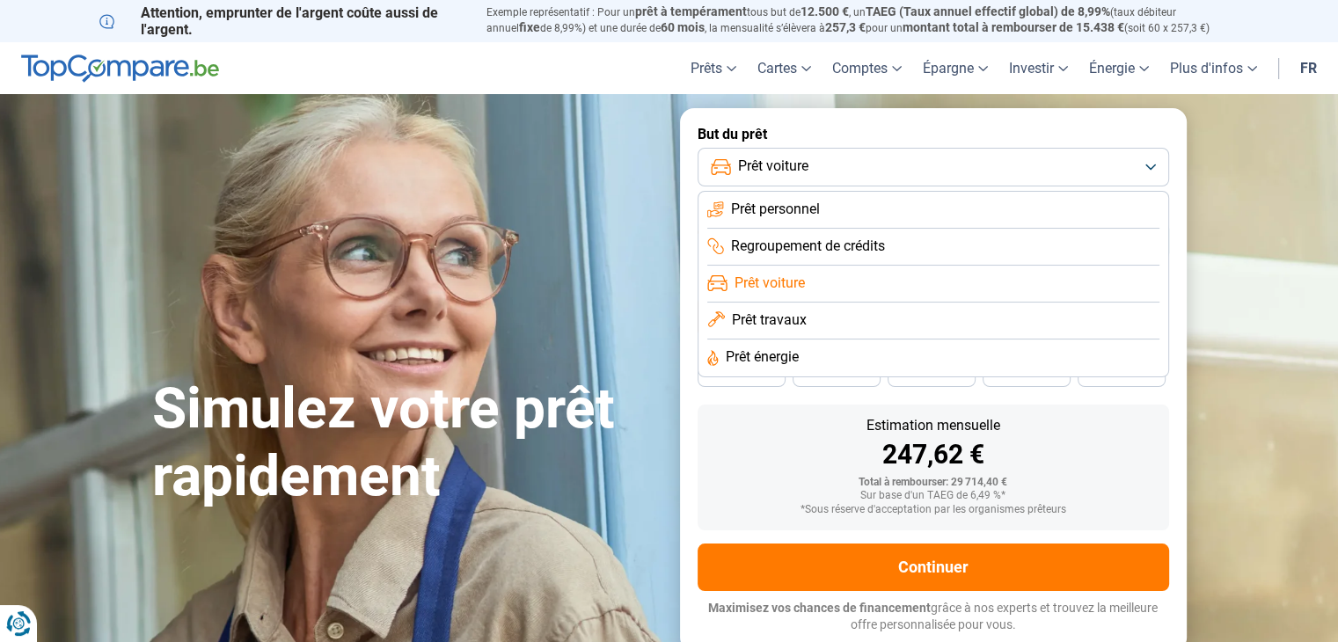
click at [1107, 163] on button "Prêt voiture" at bounding box center [934, 167] width 472 height 39
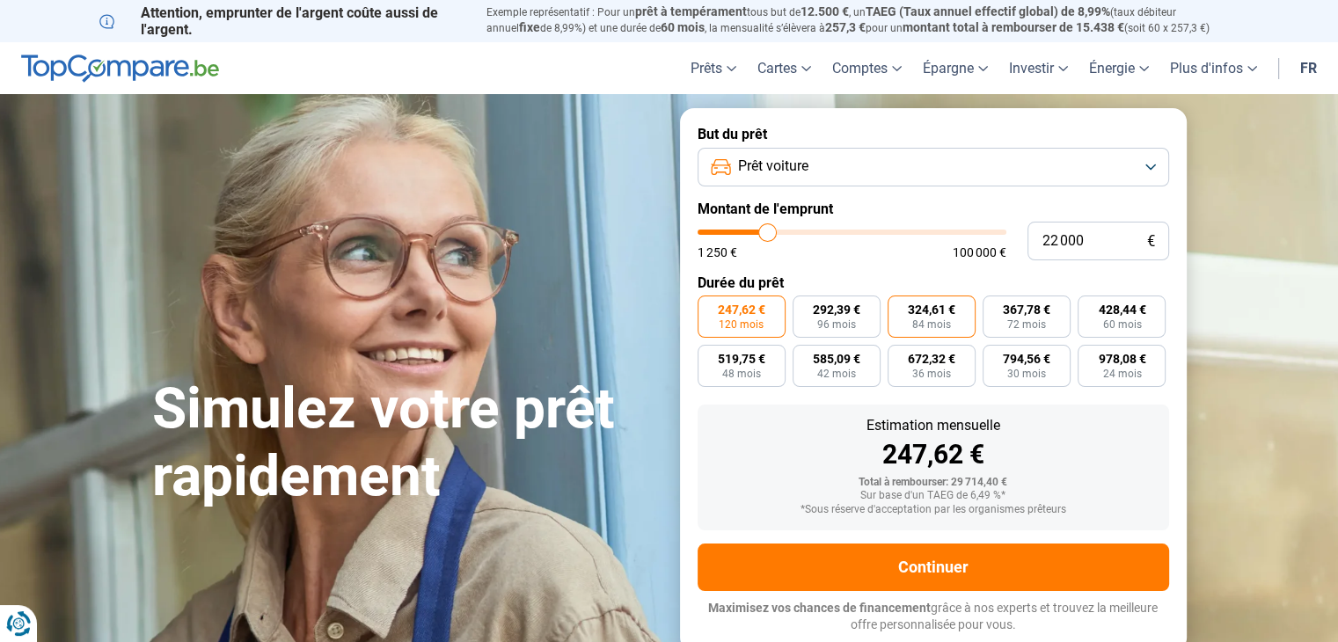
click at [938, 305] on span "324,61 €" at bounding box center [932, 310] width 48 height 12
click at [899, 305] on input "324,61 € 84 mois" at bounding box center [893, 301] width 11 height 11
radio input "true"
click at [1083, 243] on input "22 000" at bounding box center [1099, 241] width 142 height 39
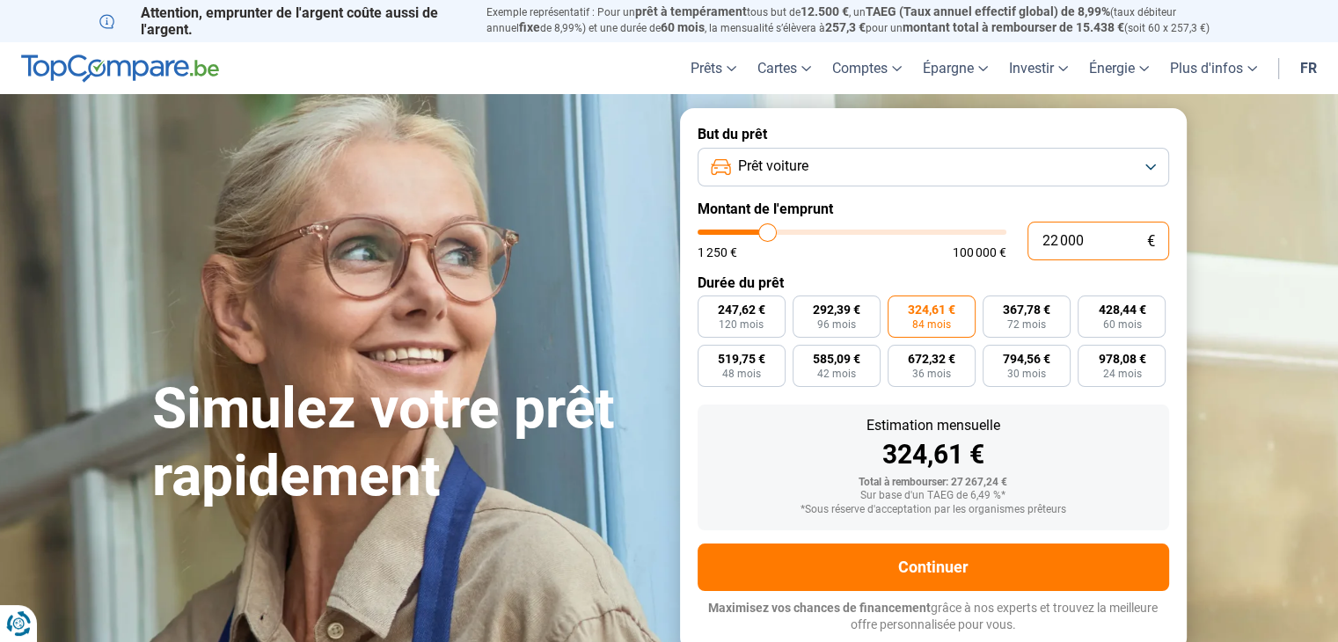
click at [1083, 243] on input "22 000" at bounding box center [1099, 241] width 142 height 39
type input "3"
type input "1250"
type input "36"
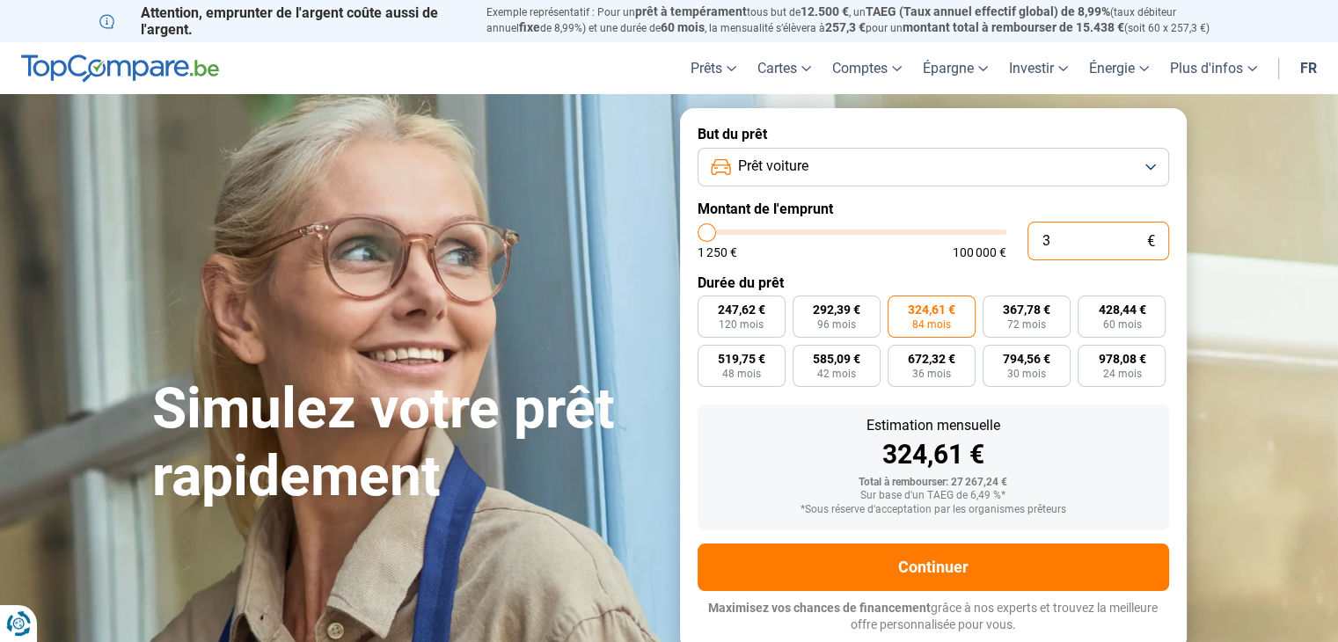
type input "1250"
type input "360"
type input "1250"
type input "3 600"
type input "3500"
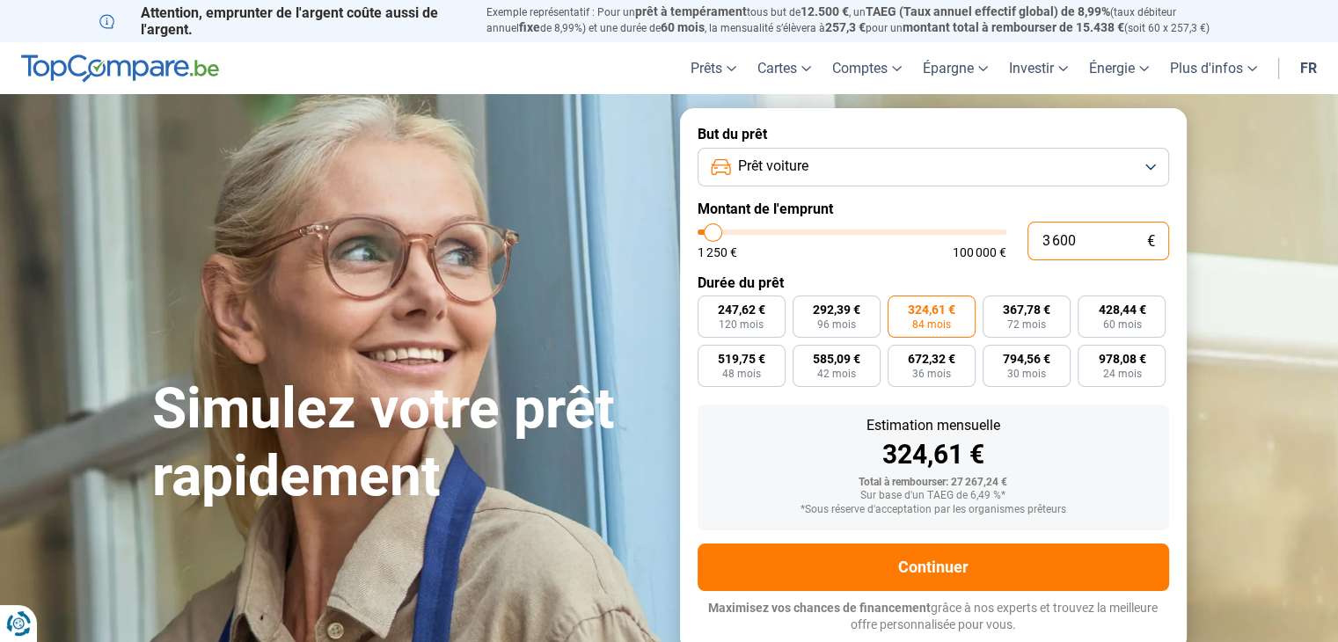
type input "36 000"
type input "36000"
radio input "true"
type input "36 000"
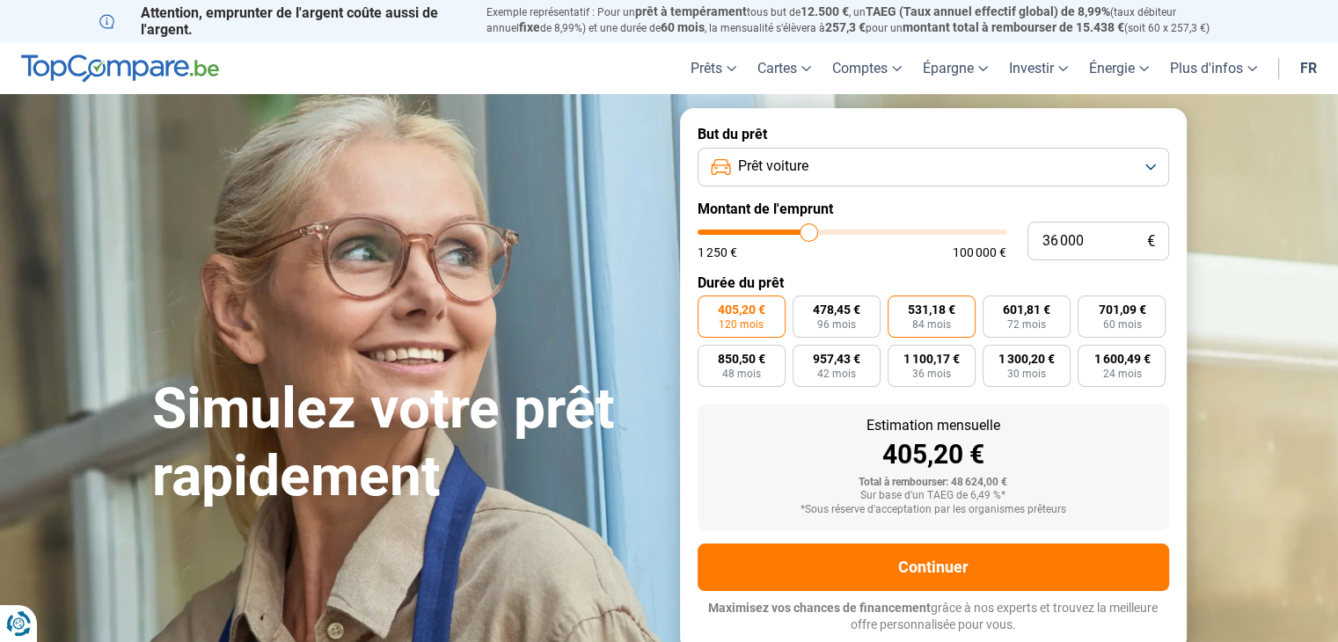
click at [944, 319] on span "84 mois" at bounding box center [932, 324] width 39 height 11
click at [899, 307] on input "531,18 € 84 mois" at bounding box center [893, 301] width 11 height 11
radio input "true"
click at [1048, 175] on button "Prêt voiture" at bounding box center [934, 167] width 472 height 39
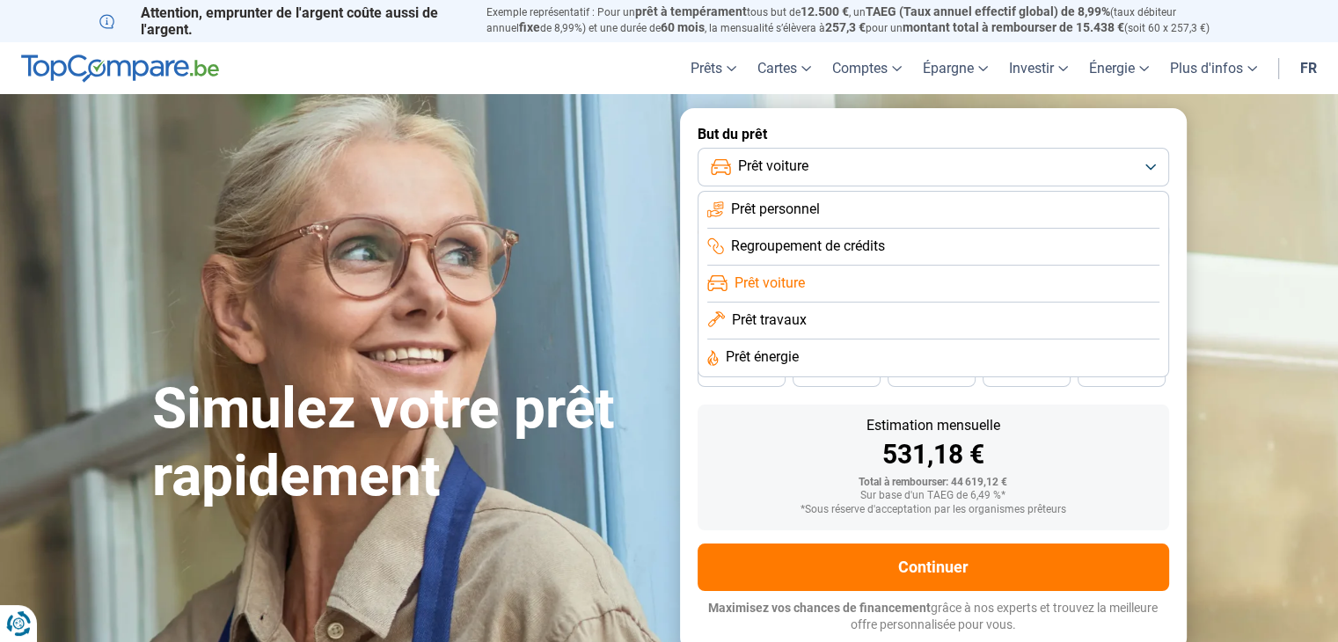
click at [774, 214] on span "Prêt personnel" at bounding box center [775, 209] width 89 height 19
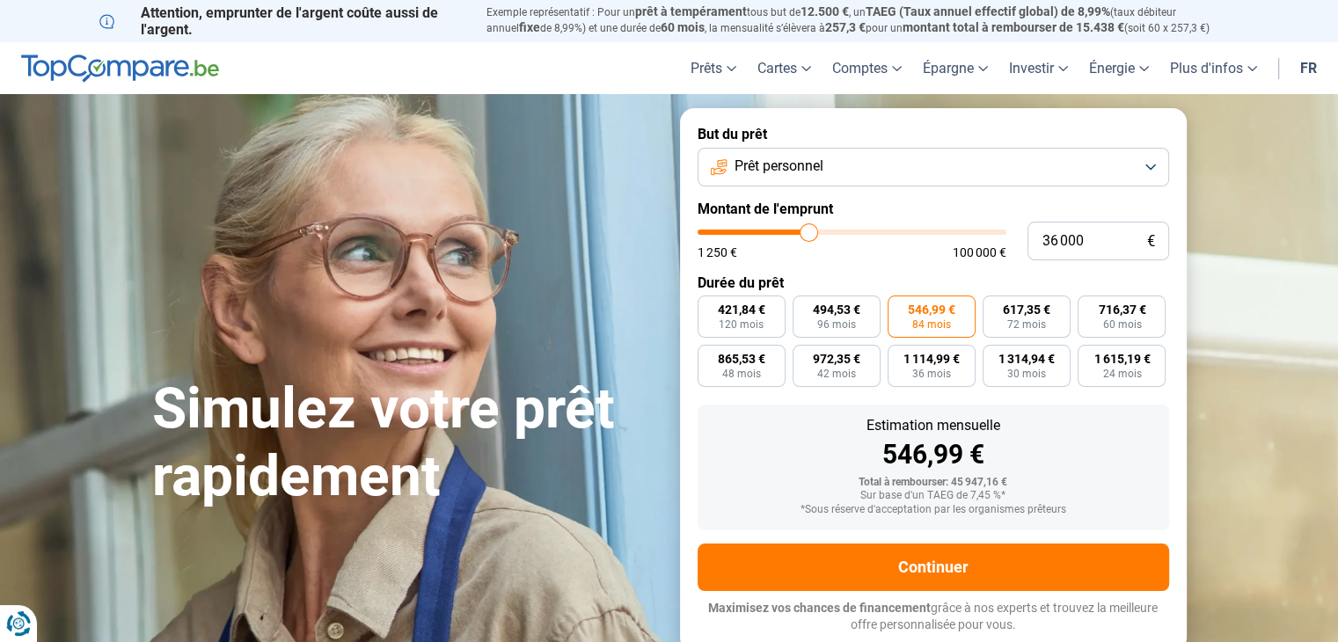
click at [1155, 164] on button "Prêt personnel" at bounding box center [934, 167] width 472 height 39
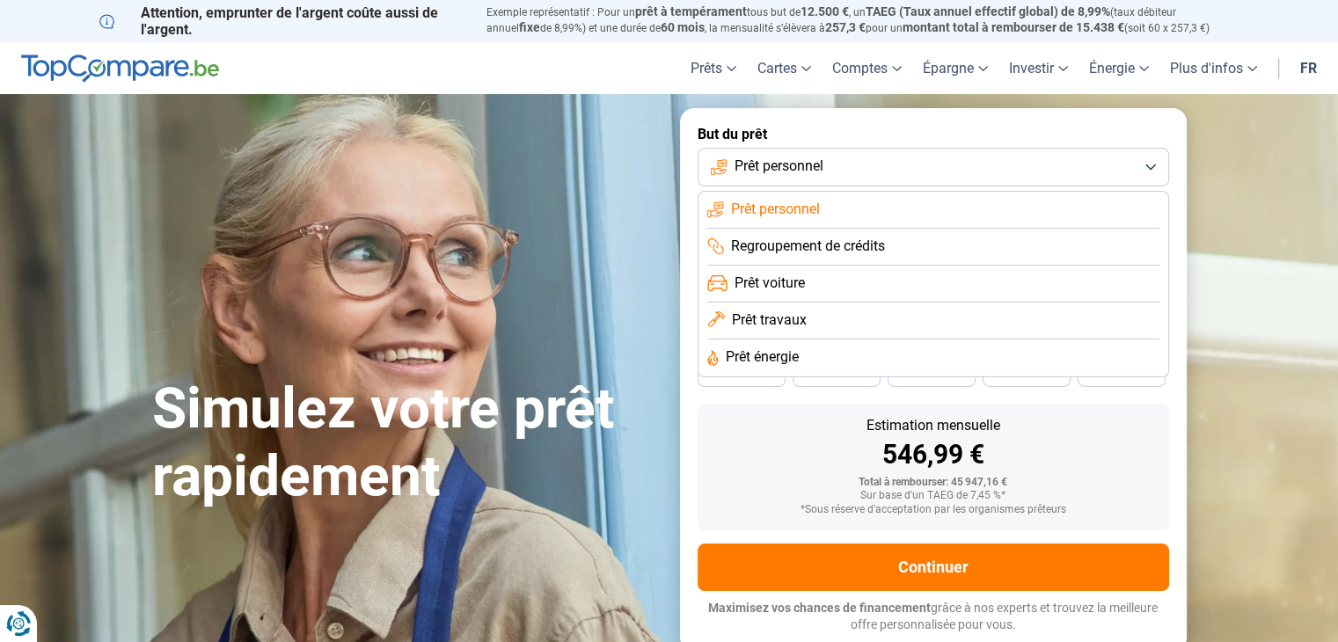
click at [827, 283] on li "Prêt voiture" at bounding box center [934, 284] width 452 height 37
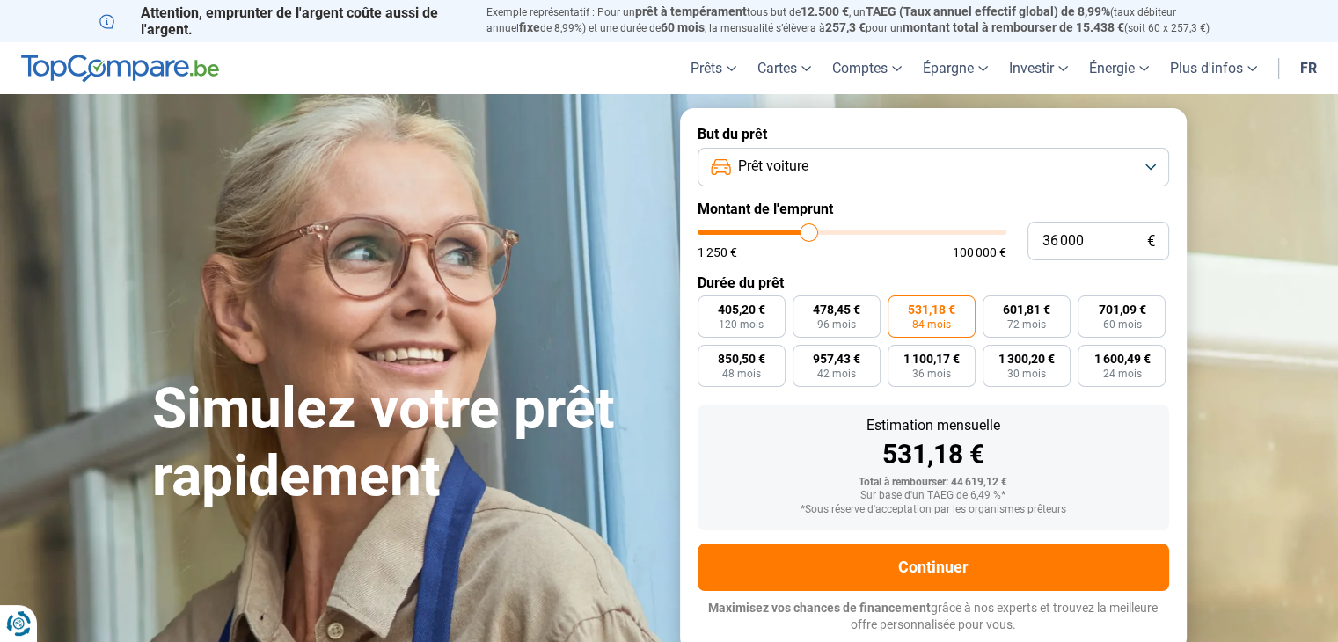
click at [1135, 172] on button "Prêt voiture" at bounding box center [934, 167] width 472 height 39
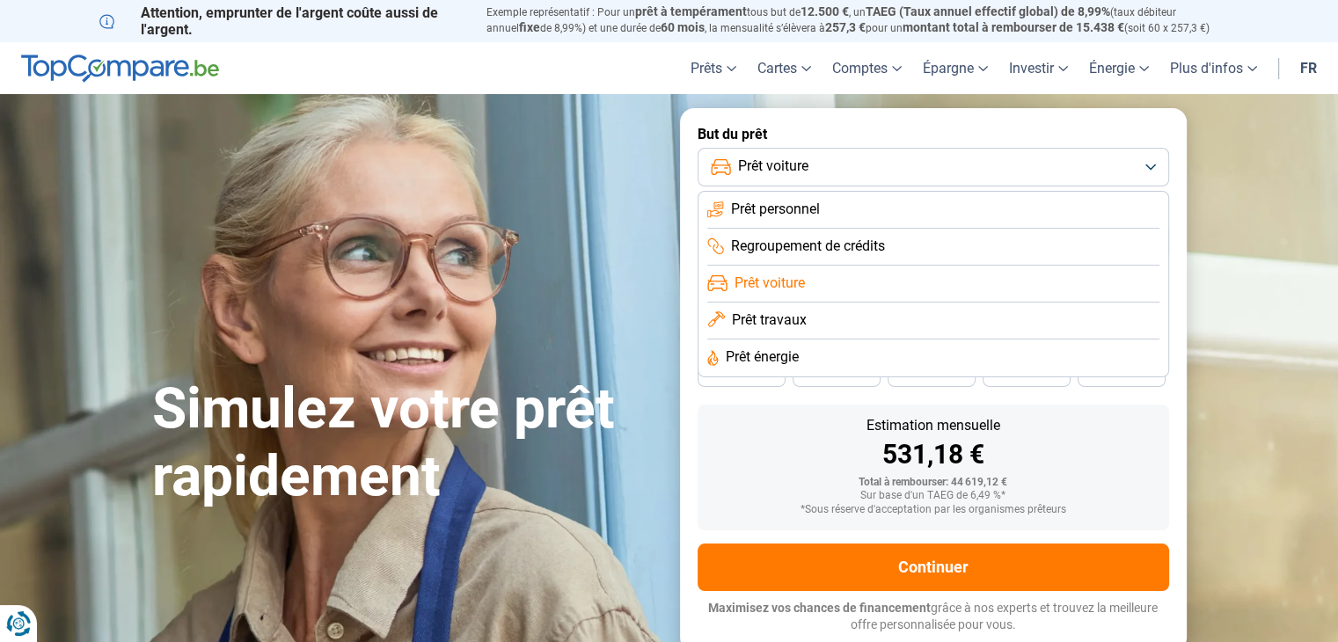
click at [802, 209] on span "Prêt personnel" at bounding box center [775, 209] width 89 height 19
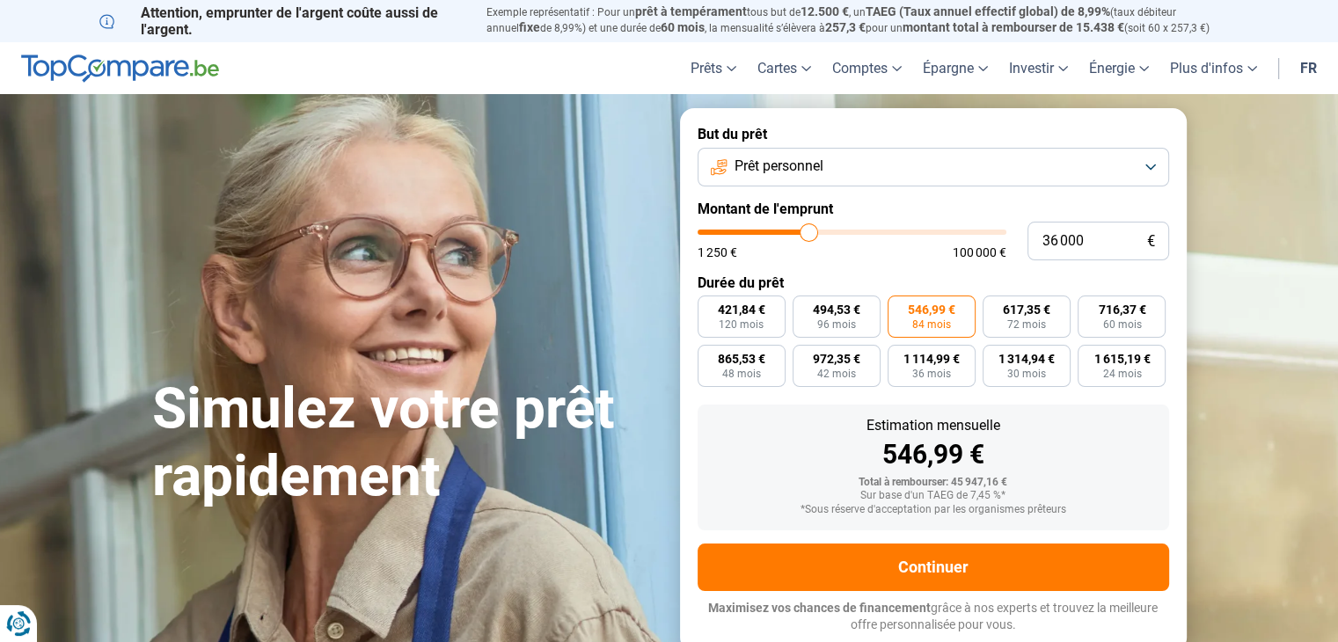
click at [1149, 165] on button "Prêt personnel" at bounding box center [934, 167] width 472 height 39
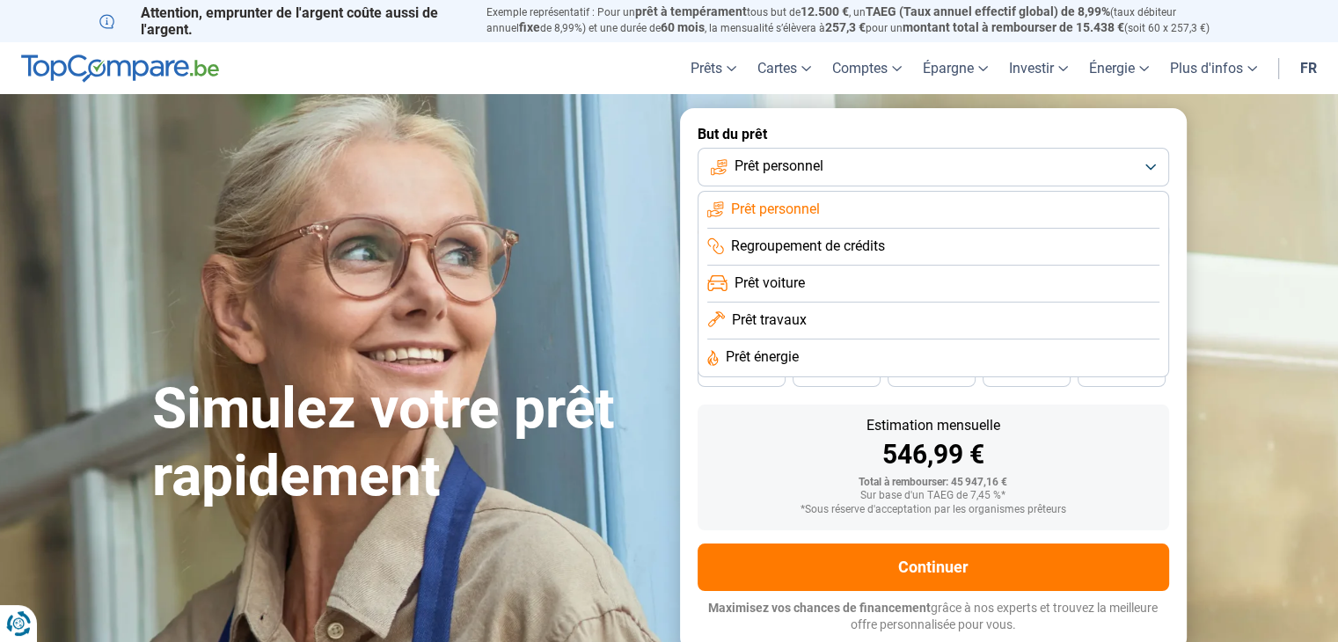
click at [778, 276] on span "Prêt voiture" at bounding box center [770, 283] width 70 height 19
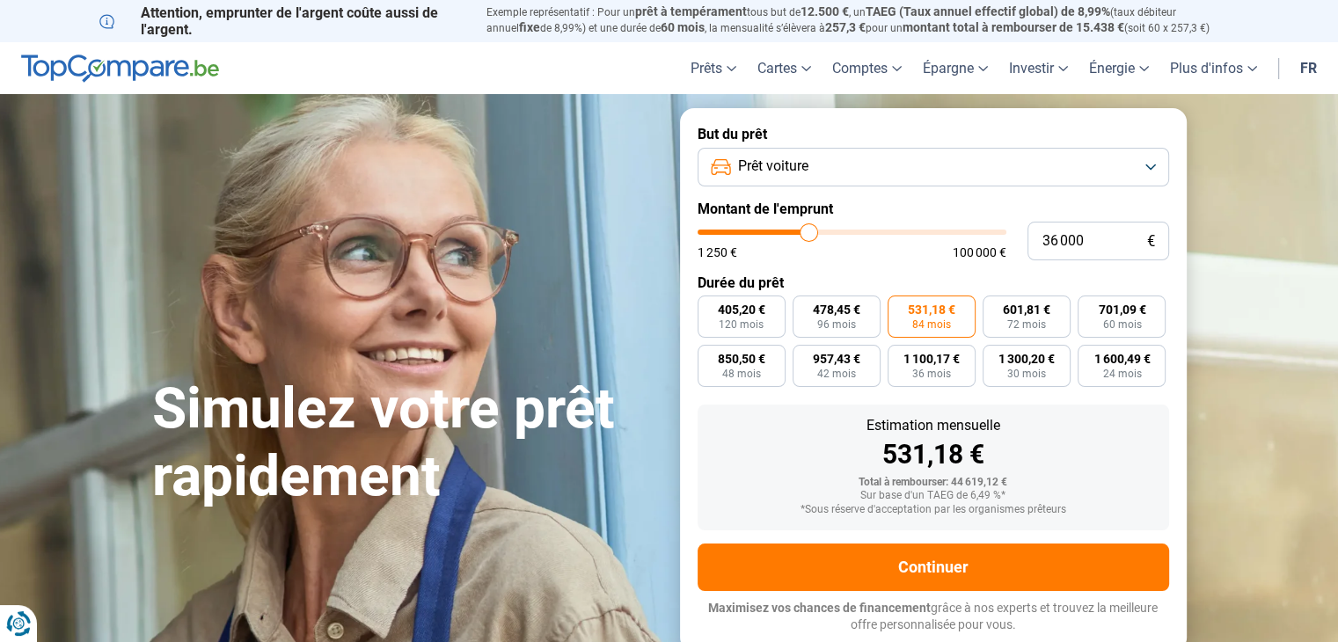
click at [1145, 172] on button "Prêt voiture" at bounding box center [934, 167] width 472 height 39
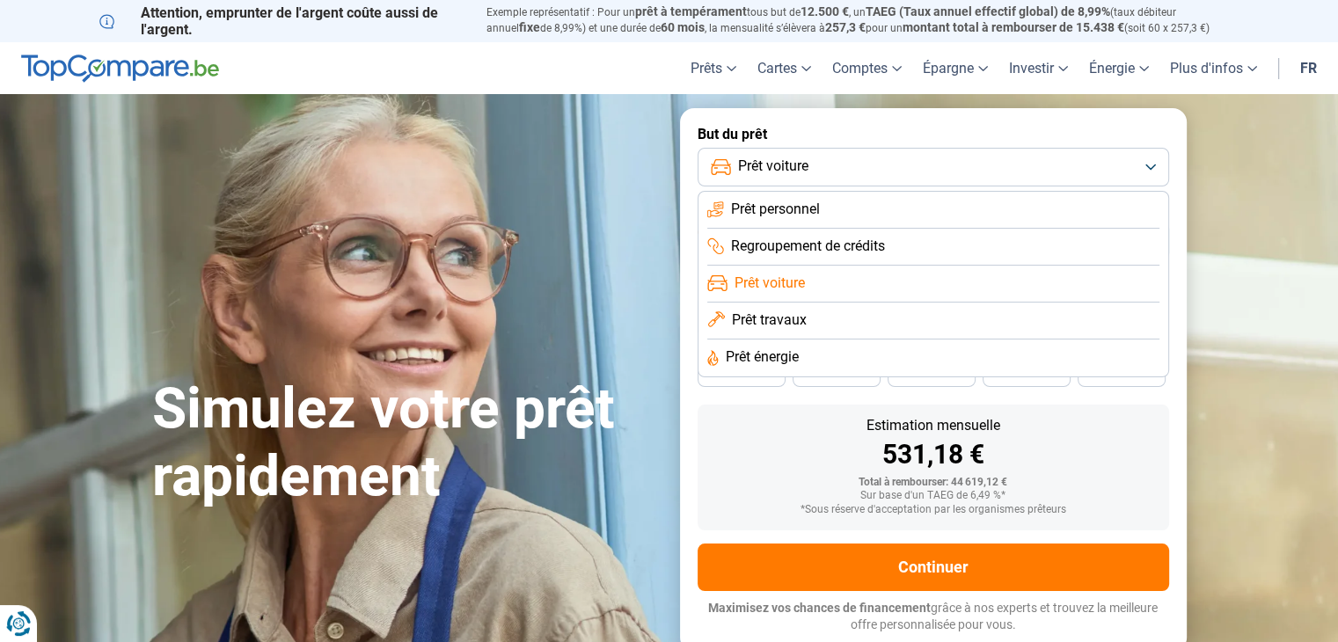
click at [832, 216] on li "Prêt personnel" at bounding box center [934, 210] width 452 height 37
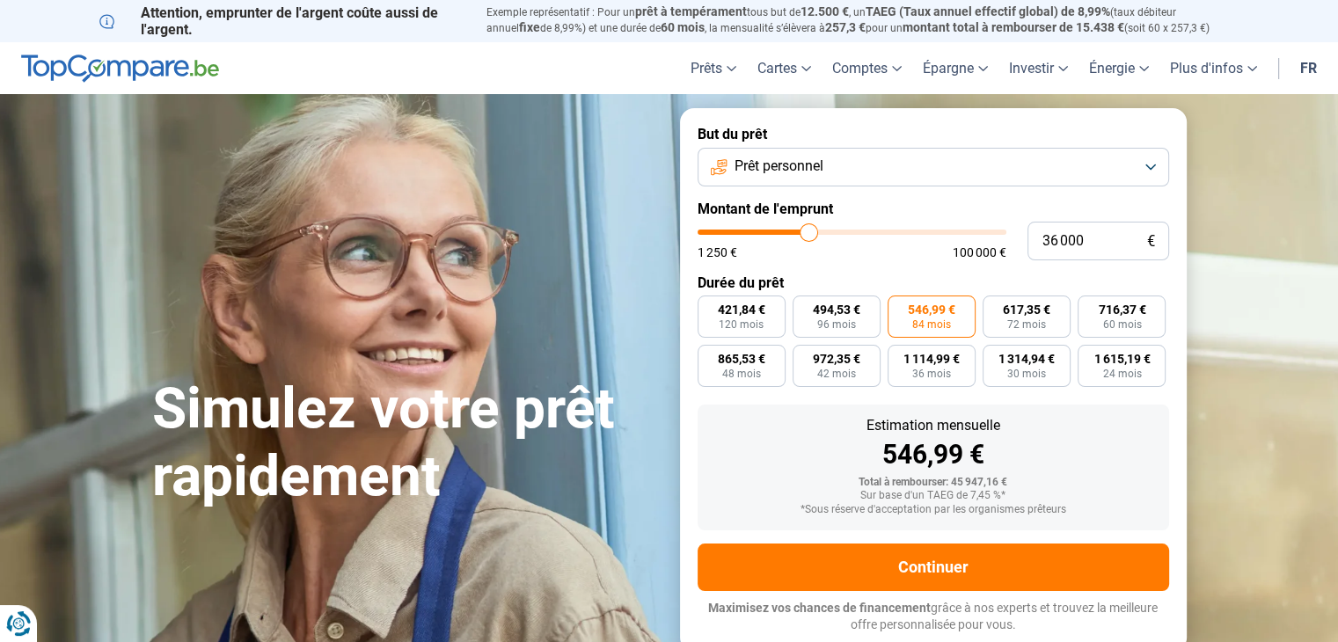
type input "35 750"
type input "35750"
type input "35 250"
type input "35250"
type input "35 000"
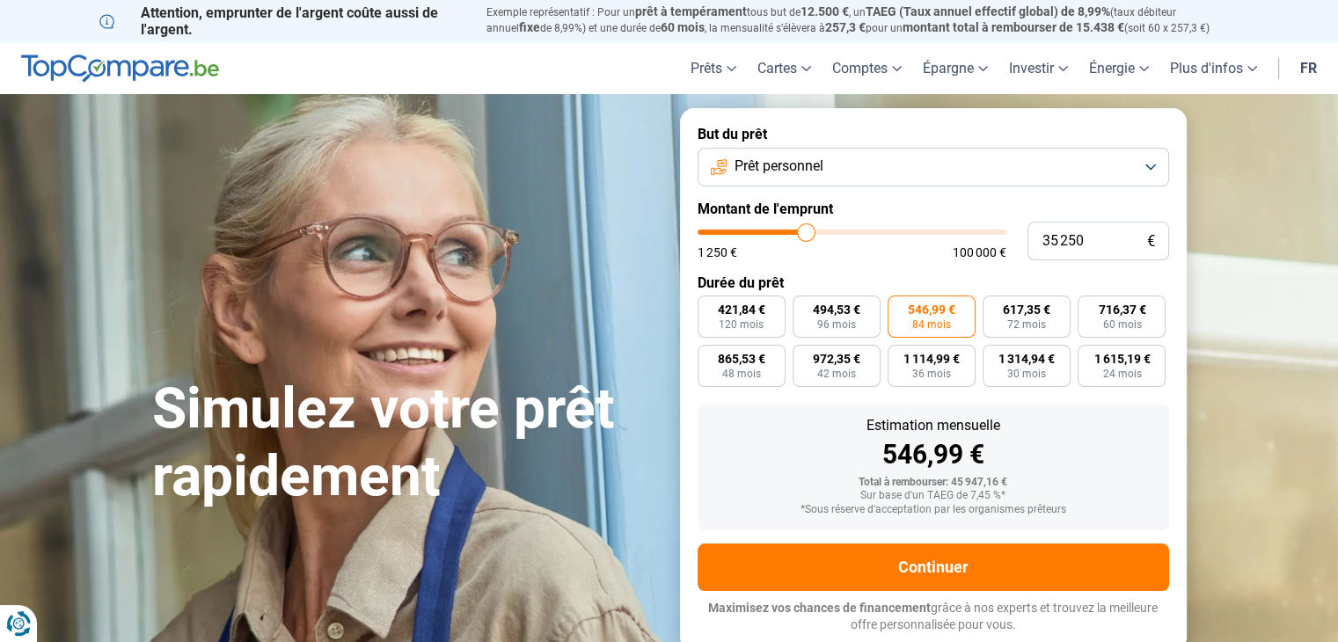
type input "35000"
type input "34 750"
type input "34750"
type input "34 500"
type input "34500"
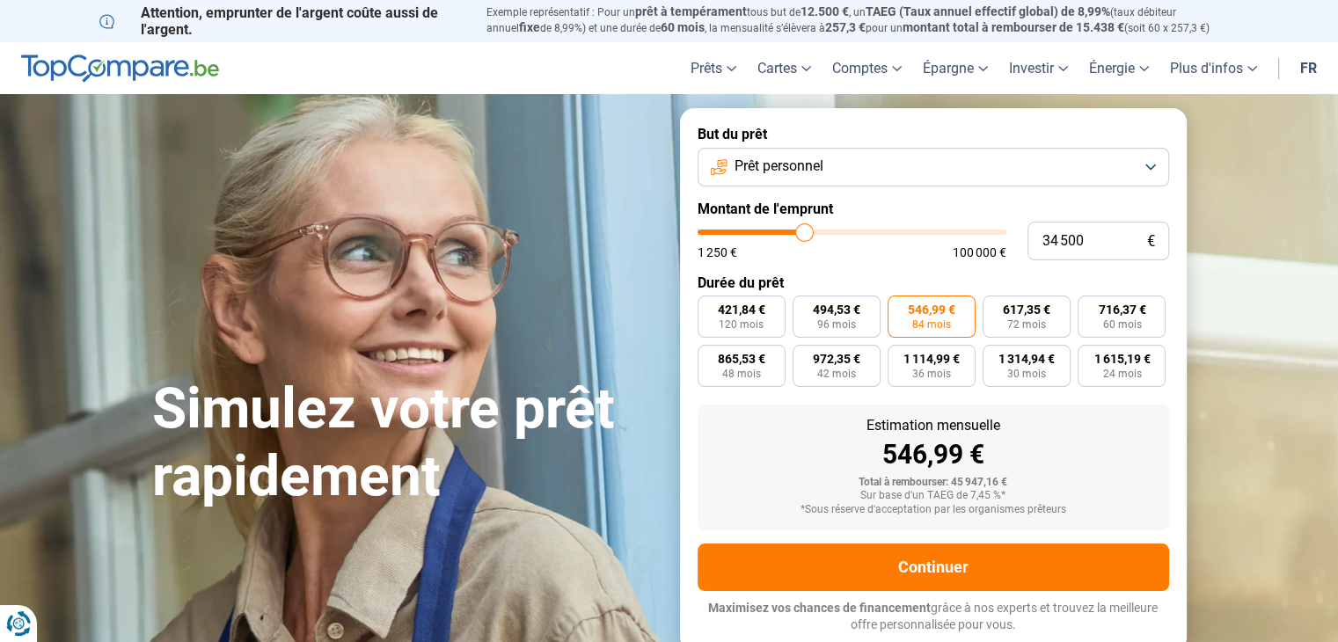
type input "34 000"
type input "34000"
type input "33 750"
type input "33750"
type input "33 250"
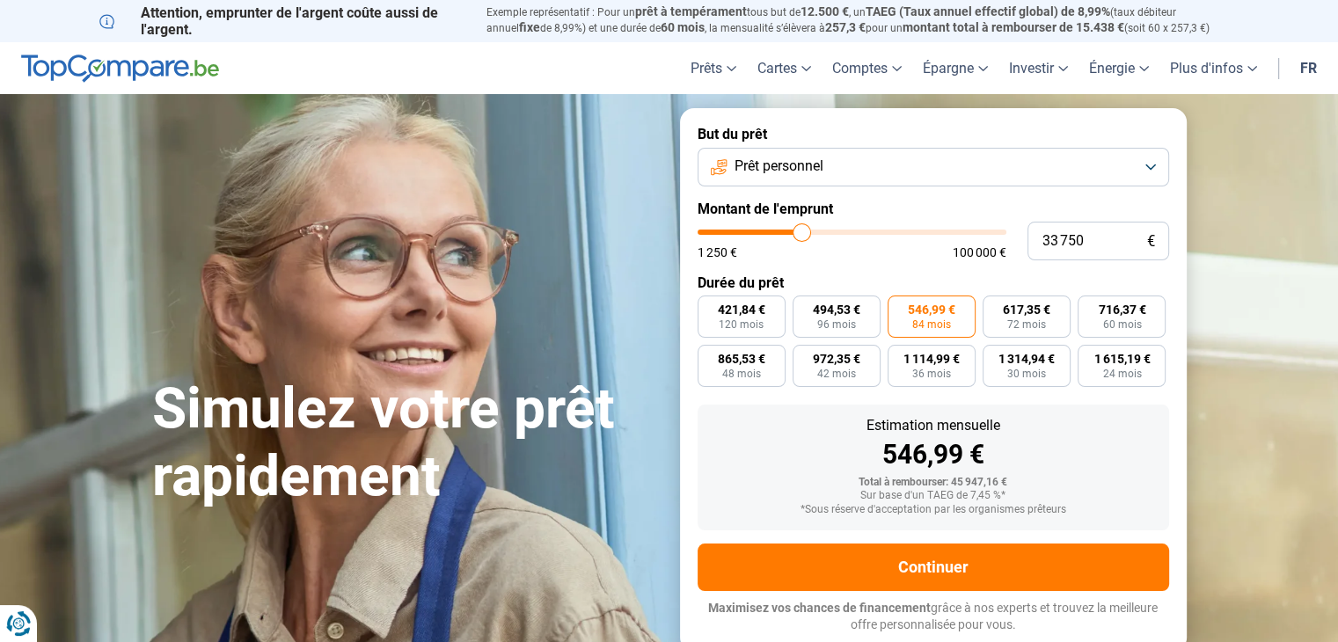
type input "33250"
type input "32 750"
type input "32750"
type input "32 000"
type input "32000"
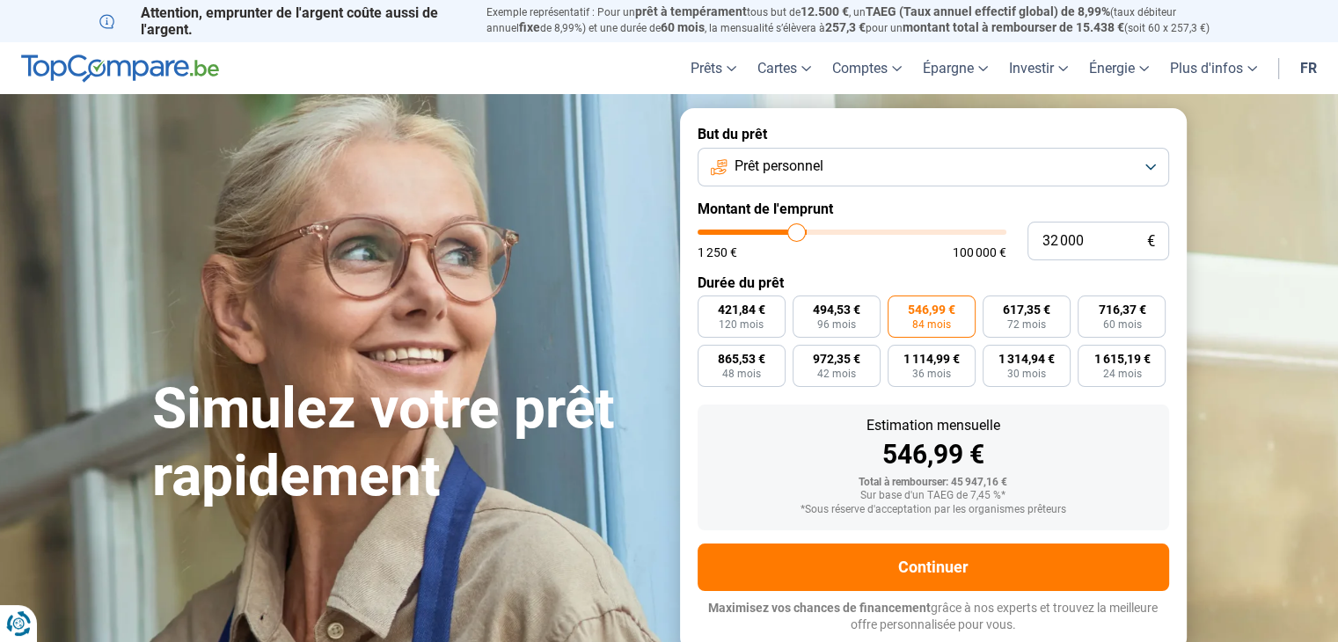
type input "31 750"
type input "31750"
type input "31 500"
type input "31500"
type input "31 250"
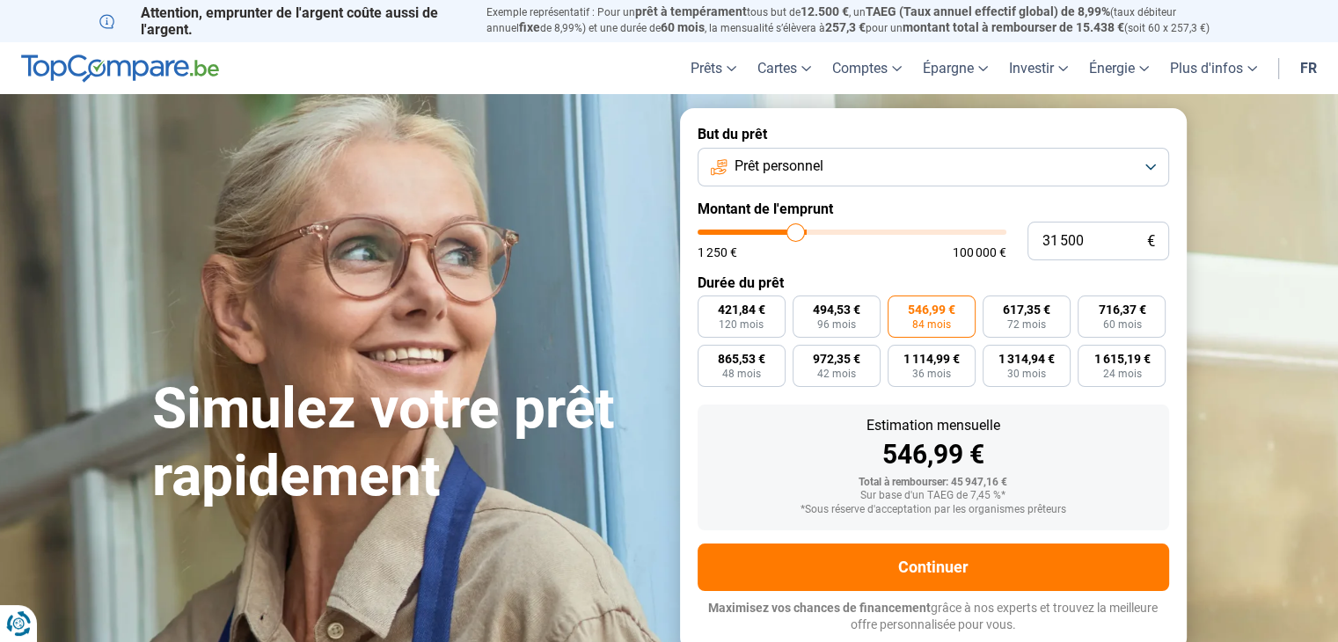
type input "31250"
type input "30 750"
type input "30750"
type input "30 500"
type input "30500"
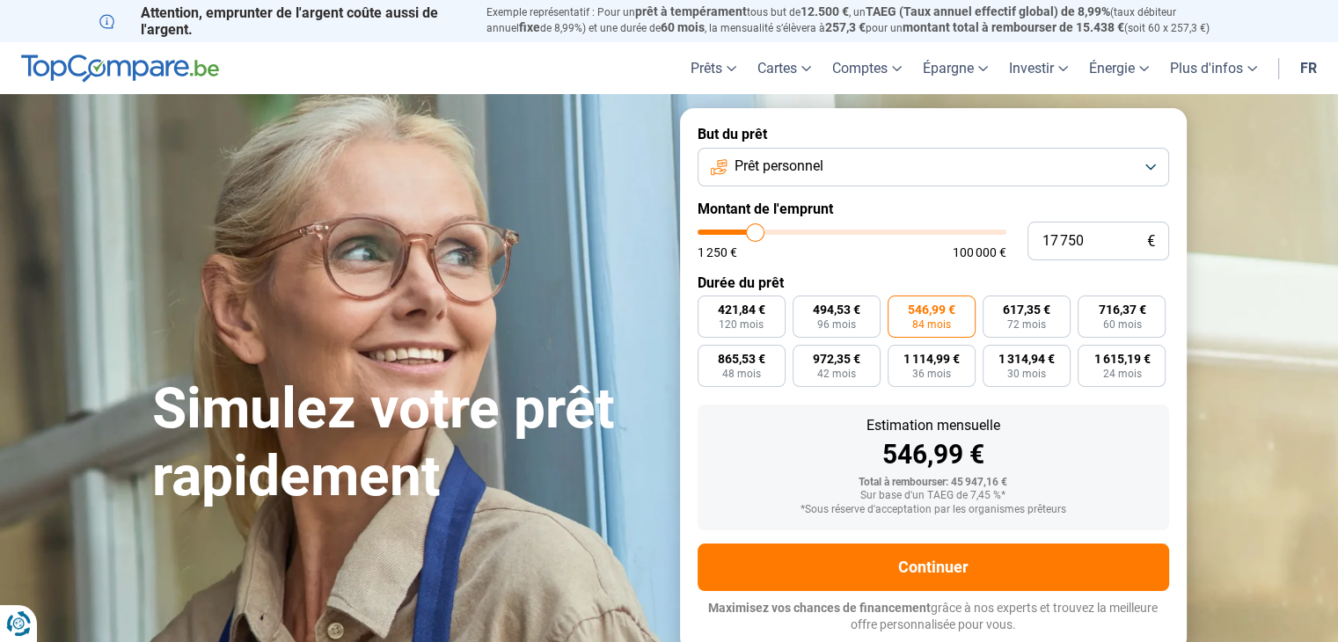
drag, startPoint x: 809, startPoint y: 237, endPoint x: 755, endPoint y: 237, distance: 53.7
click at [755, 235] on input "range" at bounding box center [852, 232] width 309 height 5
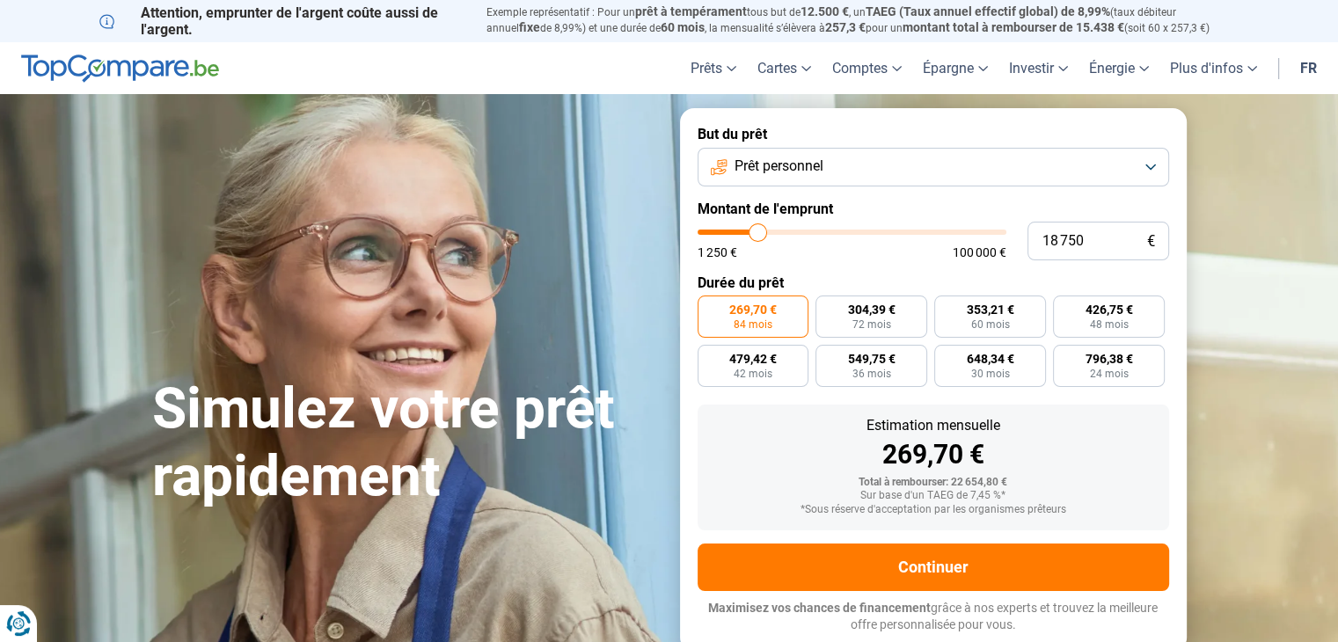
click at [758, 235] on input "range" at bounding box center [852, 232] width 309 height 5
drag, startPoint x: 758, startPoint y: 237, endPoint x: 773, endPoint y: 238, distance: 15.0
click at [773, 235] on input "range" at bounding box center [852, 232] width 309 height 5
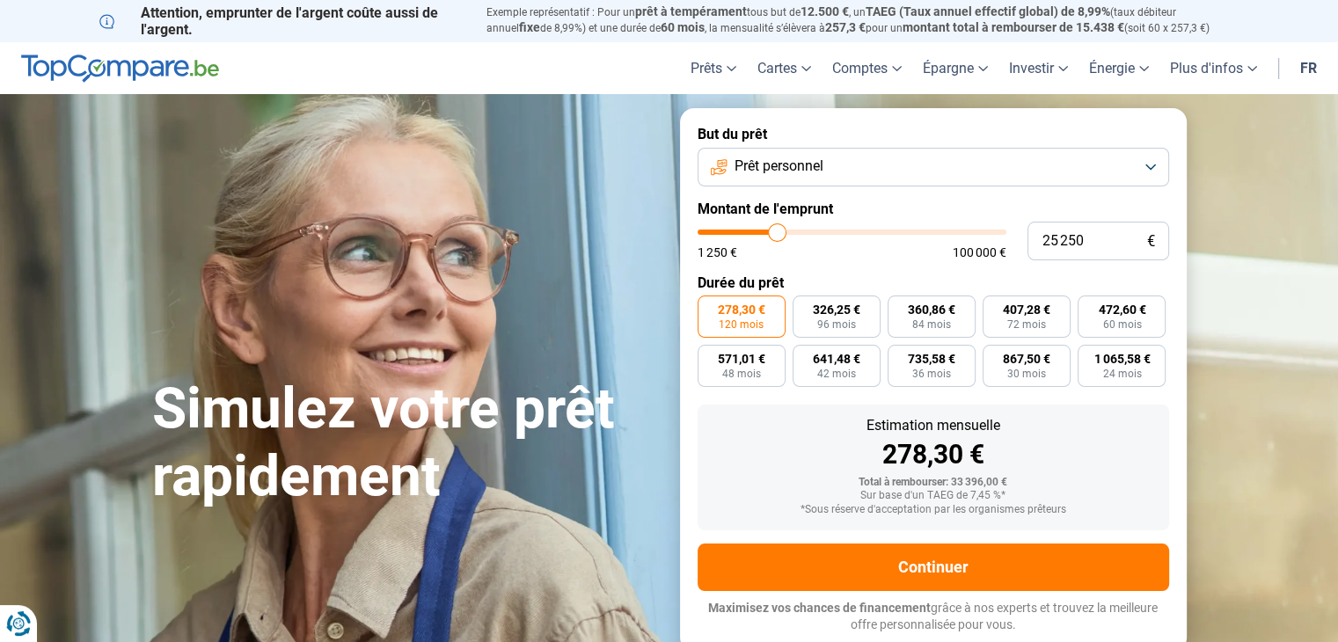
click at [778, 235] on input "range" at bounding box center [852, 232] width 309 height 5
click at [928, 310] on span "383,65 €" at bounding box center [932, 310] width 48 height 12
click at [899, 307] on input "383,65 € 84 mois" at bounding box center [893, 301] width 11 height 11
click at [1155, 166] on button "Prêt personnel" at bounding box center [934, 167] width 472 height 39
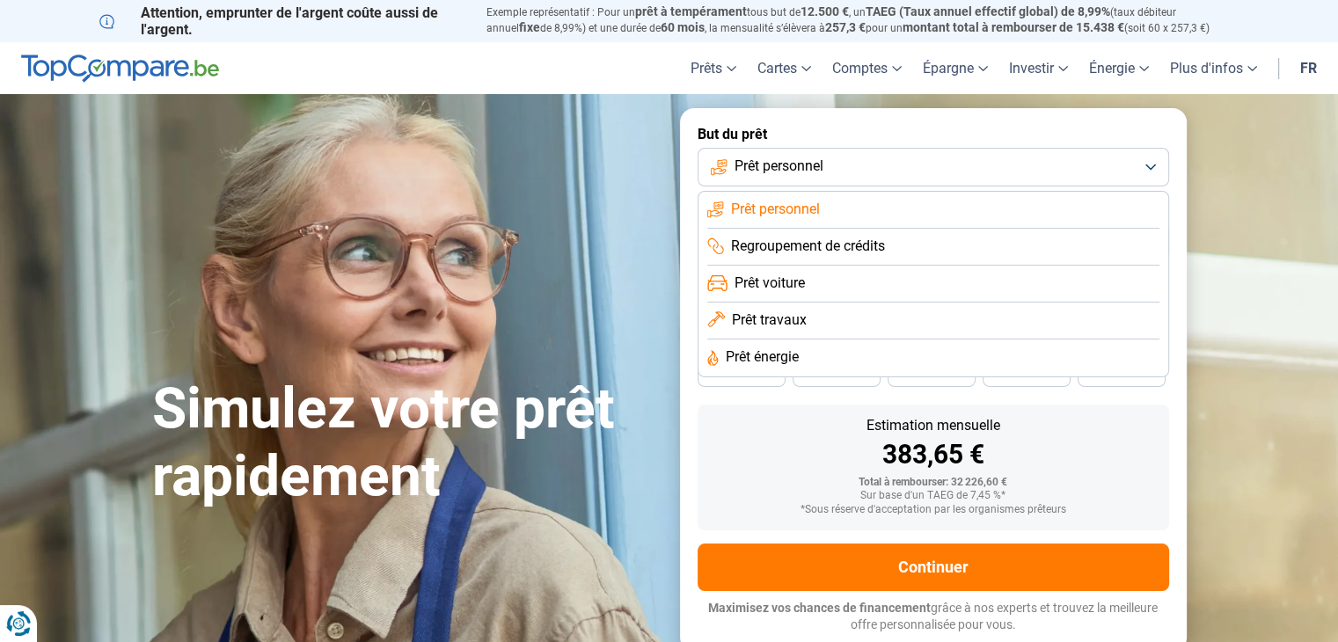
click at [759, 282] on span "Prêt voiture" at bounding box center [770, 283] width 70 height 19
